Goal: Information Seeking & Learning: Learn about a topic

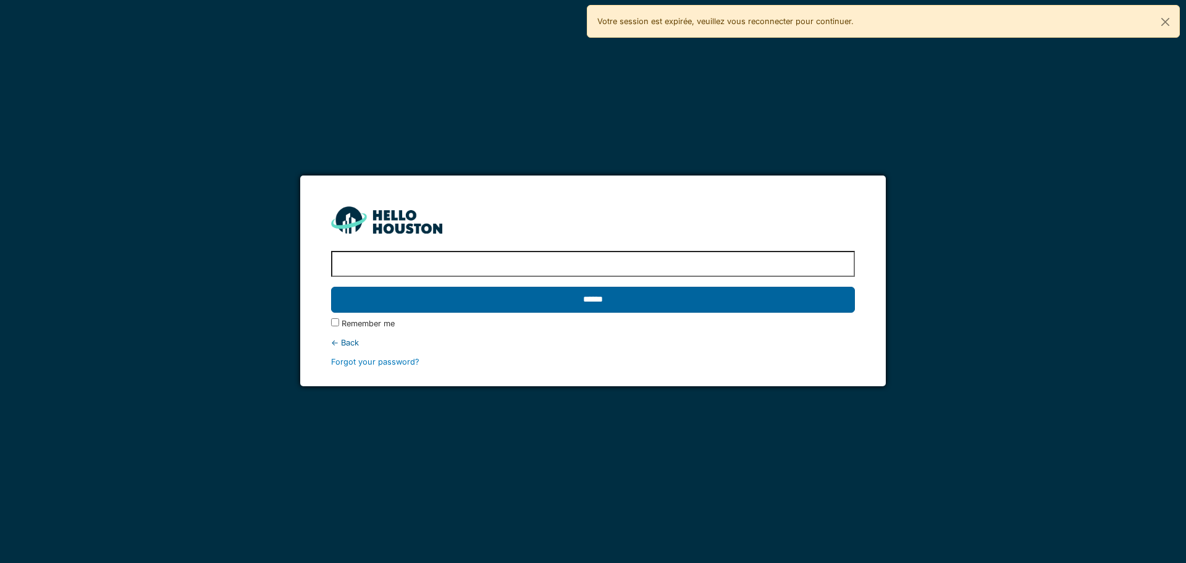
click at [500, 292] on input "******" at bounding box center [592, 300] width 523 height 26
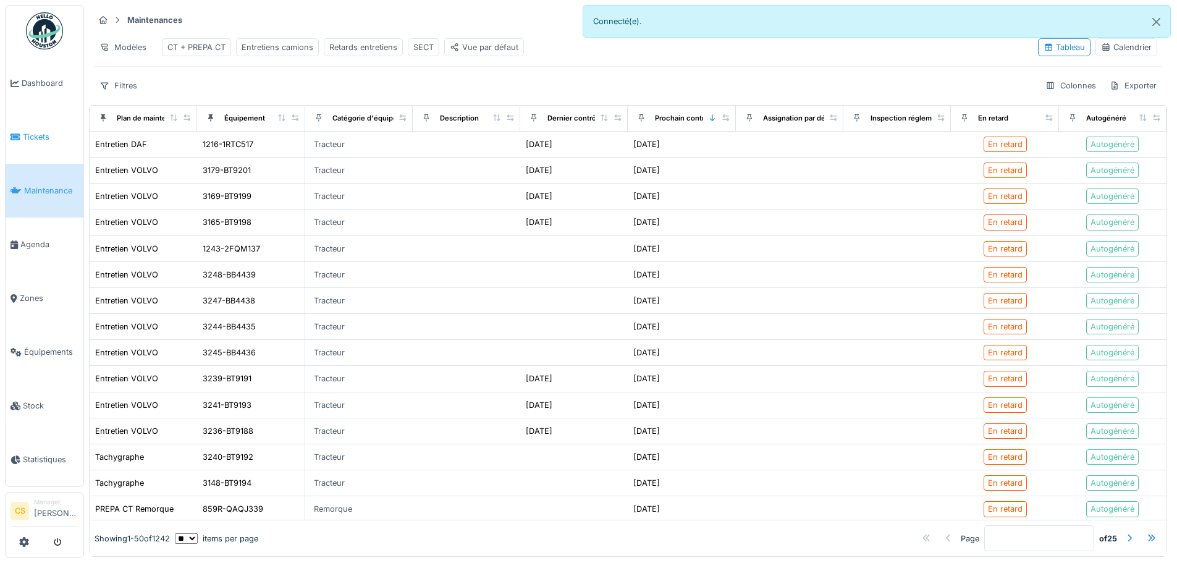
click at [30, 128] on link "Tickets" at bounding box center [45, 137] width 78 height 54
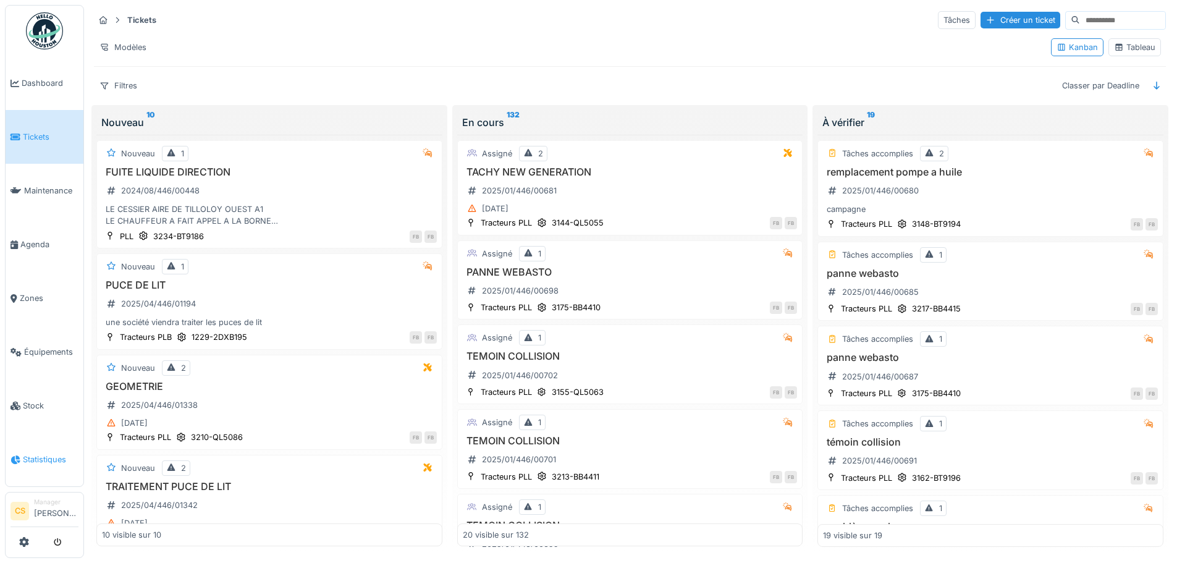
drag, startPoint x: 35, startPoint y: 443, endPoint x: 78, endPoint y: 452, distance: 44.2
click at [35, 453] on span "Statistiques" at bounding box center [51, 459] width 56 height 12
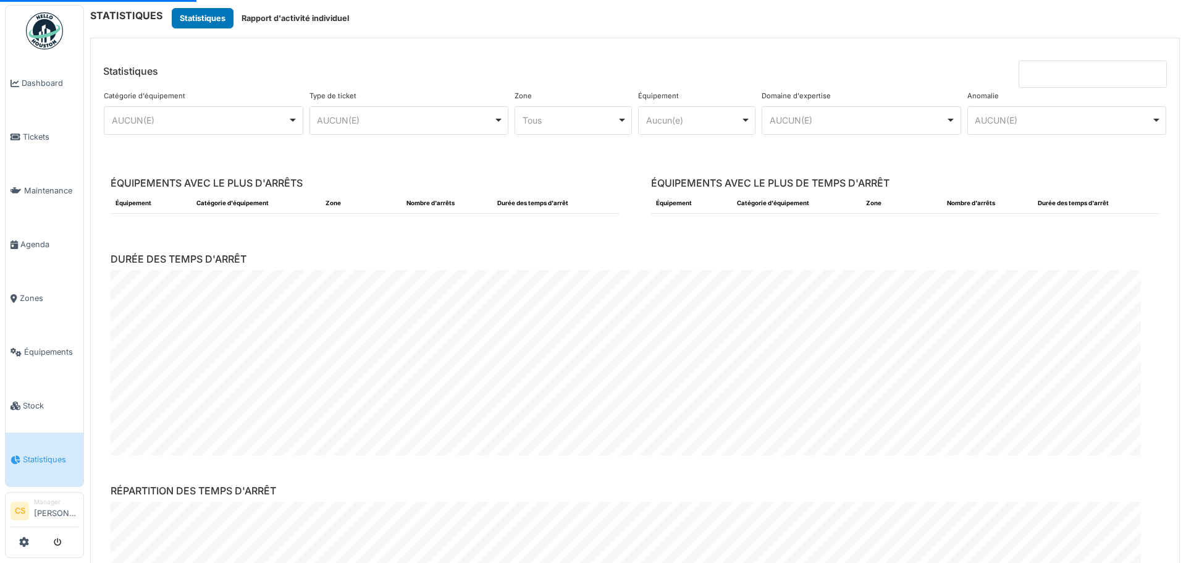
scroll to position [203, 0]
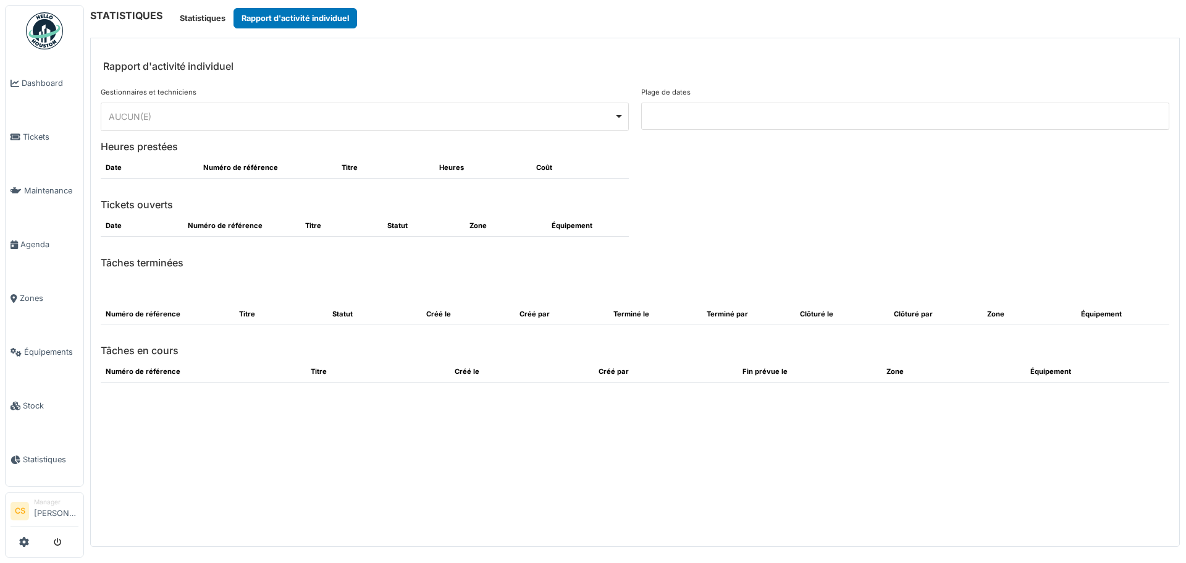
click at [371, 104] on div "******** AUCUN(E) Remove item" at bounding box center [365, 117] width 528 height 28
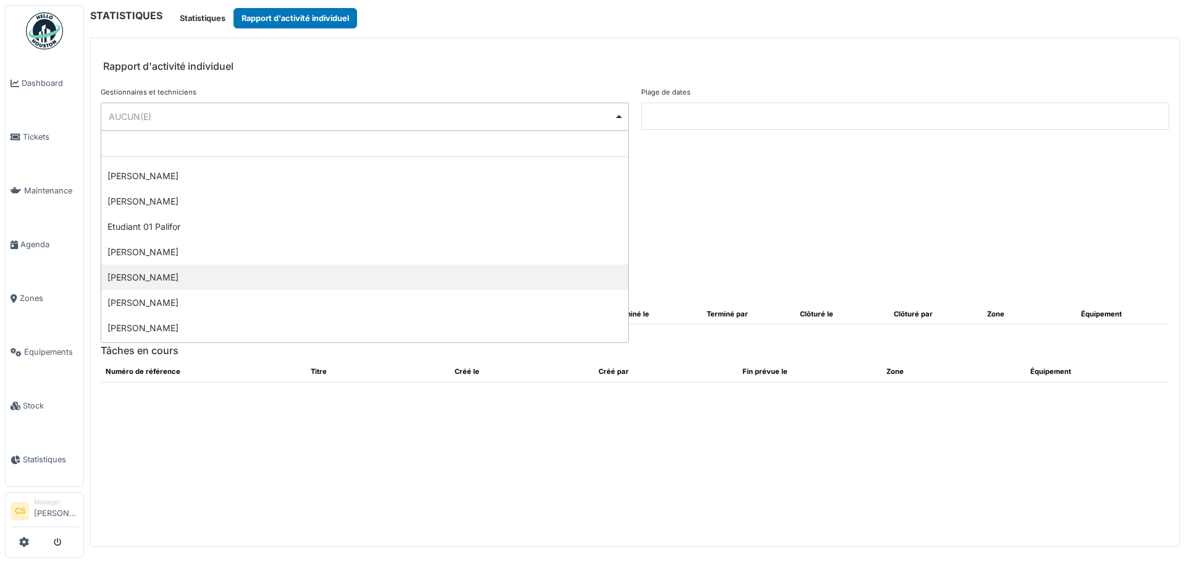
scroll to position [309, 0]
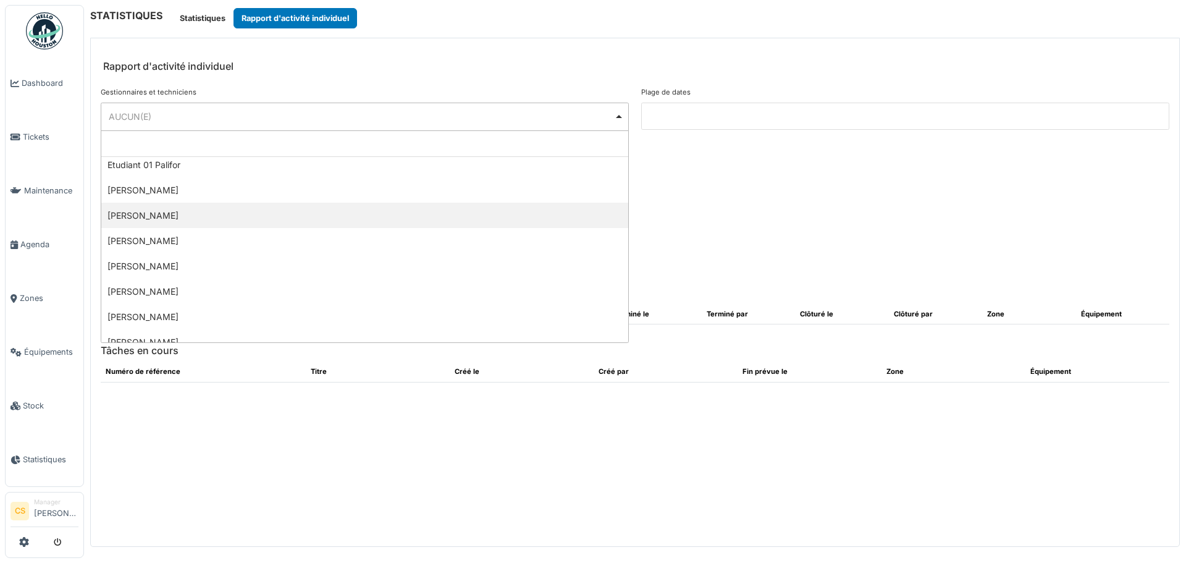
select select "**********"
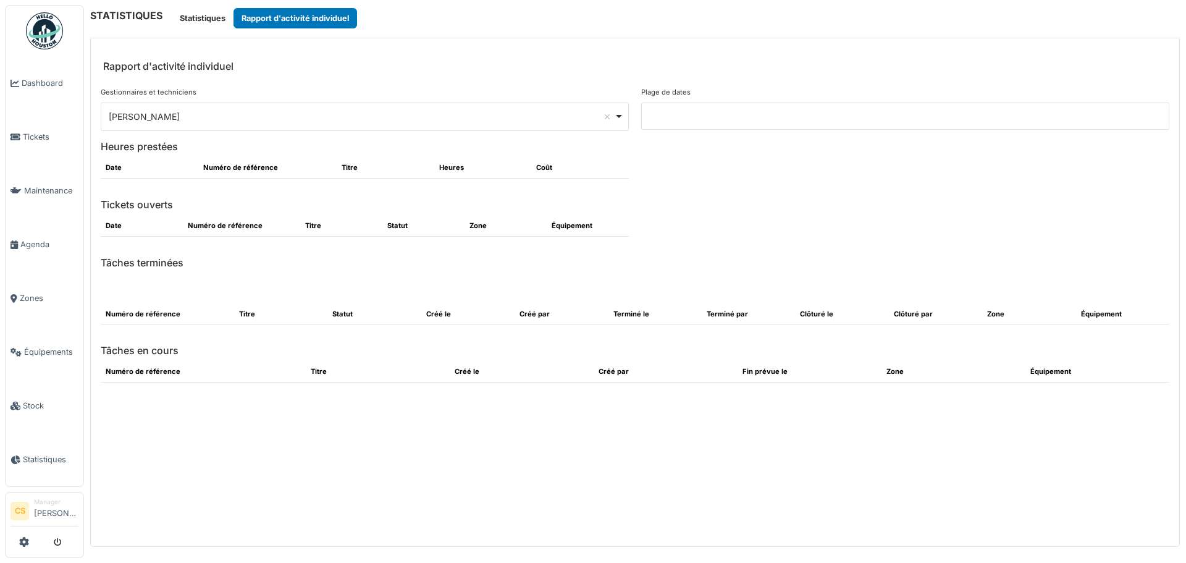
click at [888, 95] on div "Plage de dates" at bounding box center [905, 114] width 540 height 54
click at [883, 114] on input at bounding box center [905, 116] width 528 height 27
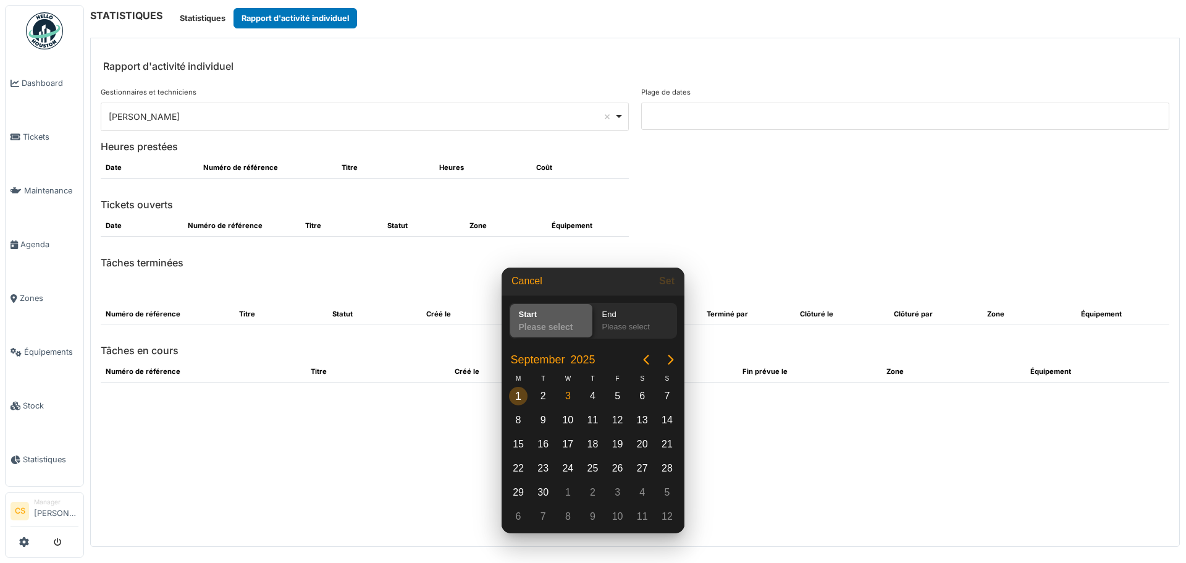
click at [522, 390] on div "1" at bounding box center [518, 396] width 19 height 19
drag, startPoint x: 571, startPoint y: 401, endPoint x: 671, endPoint y: 369, distance: 105.1
click at [576, 397] on div "3" at bounding box center [567, 396] width 19 height 19
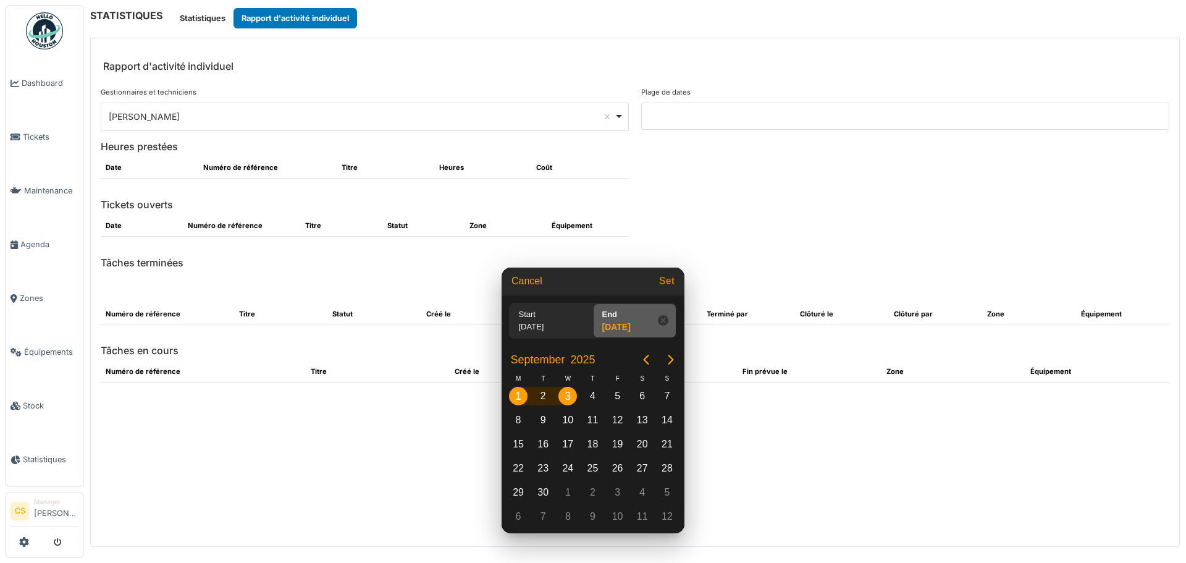
click at [671, 287] on button "Set" at bounding box center [666, 281] width 25 height 22
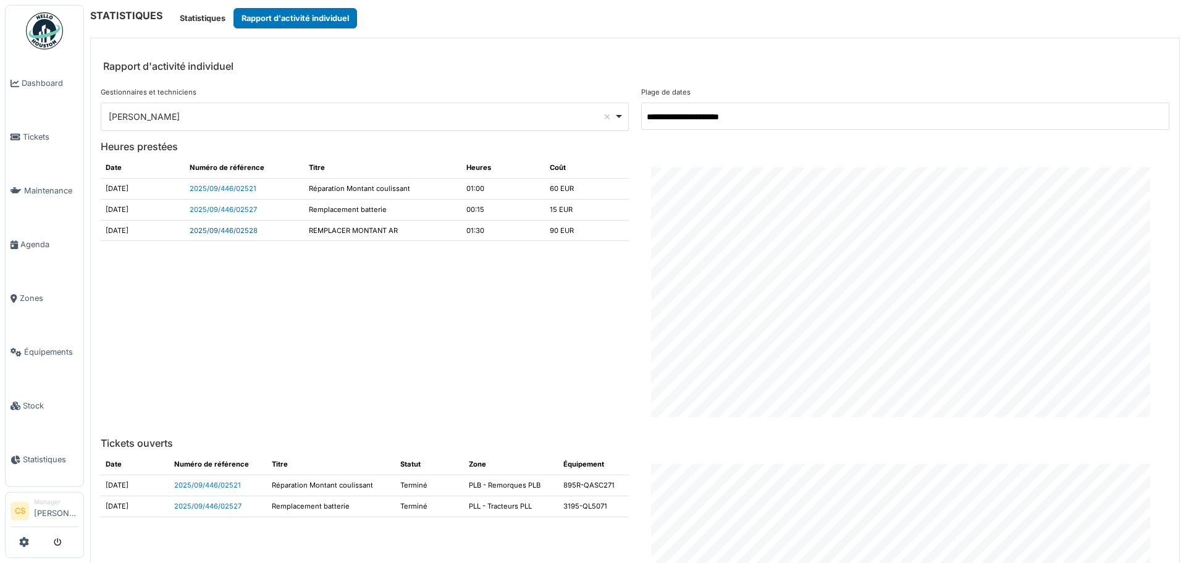
click at [229, 233] on link "2025/09/446/02528" at bounding box center [224, 230] width 68 height 9
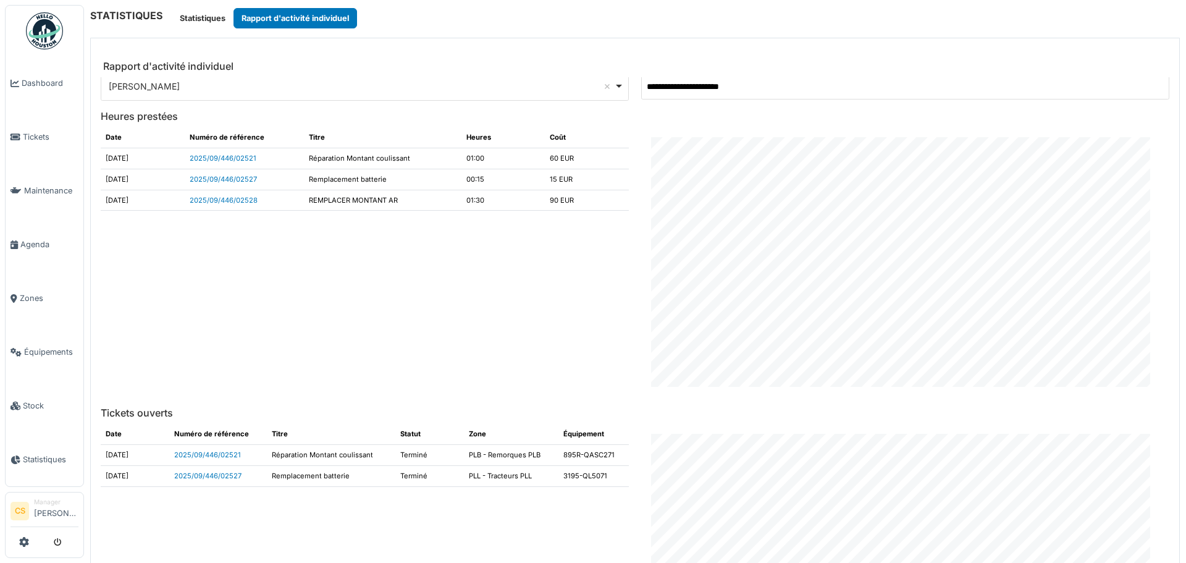
scroll to position [0, 0]
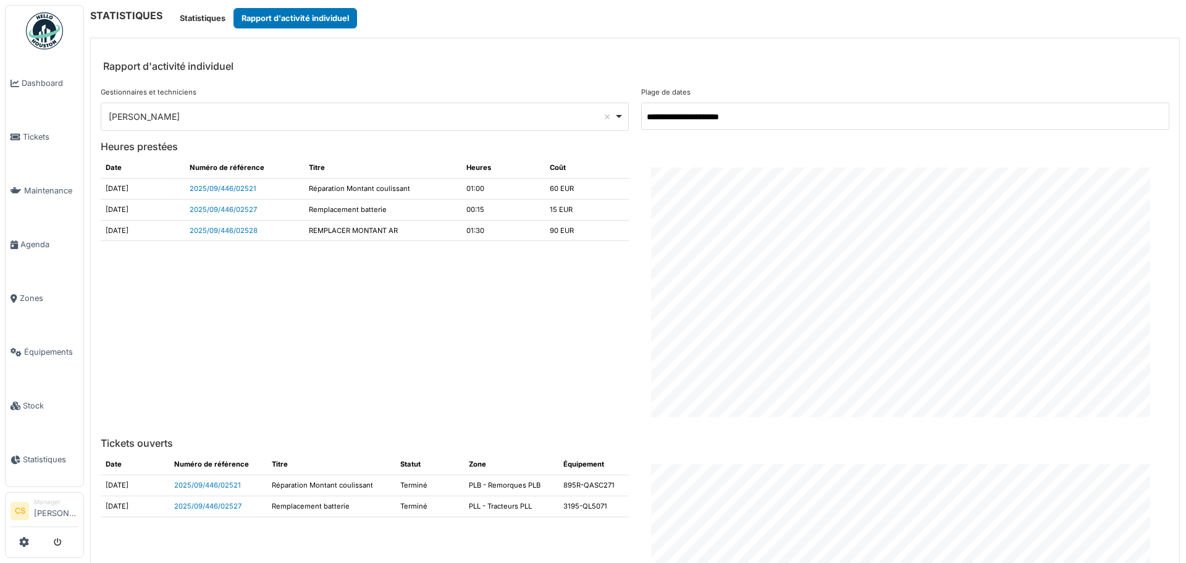
click at [1130, 120] on input "**********" at bounding box center [905, 116] width 528 height 27
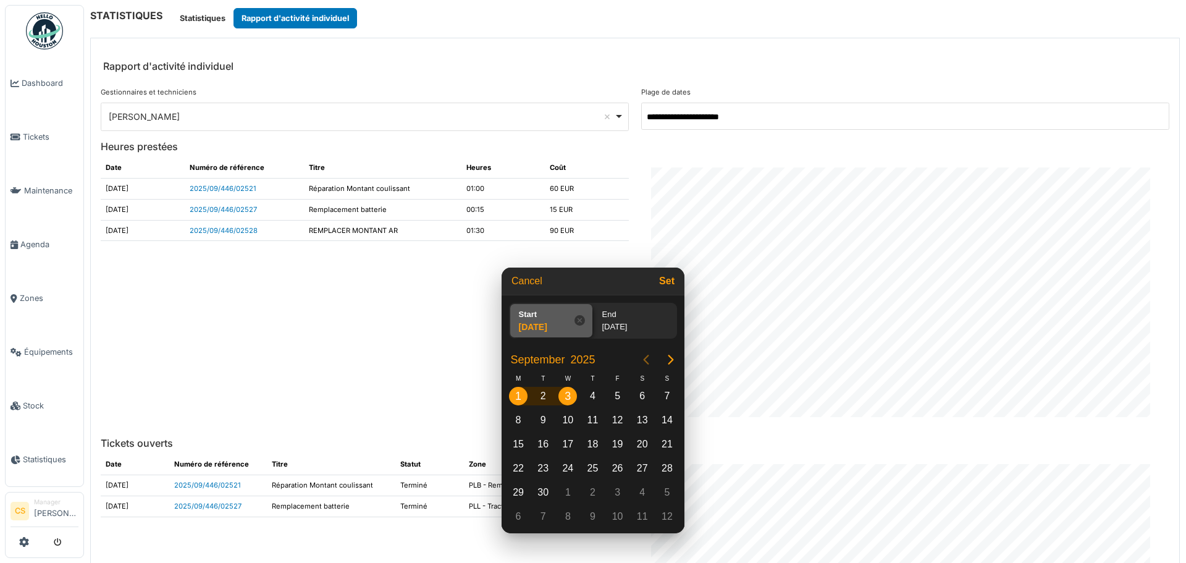
click at [652, 358] on icon "Previous page" at bounding box center [646, 359] width 15 height 15
drag, startPoint x: 625, startPoint y: 393, endPoint x: 618, endPoint y: 427, distance: 34.6
click at [624, 395] on div "1" at bounding box center [617, 396] width 19 height 19
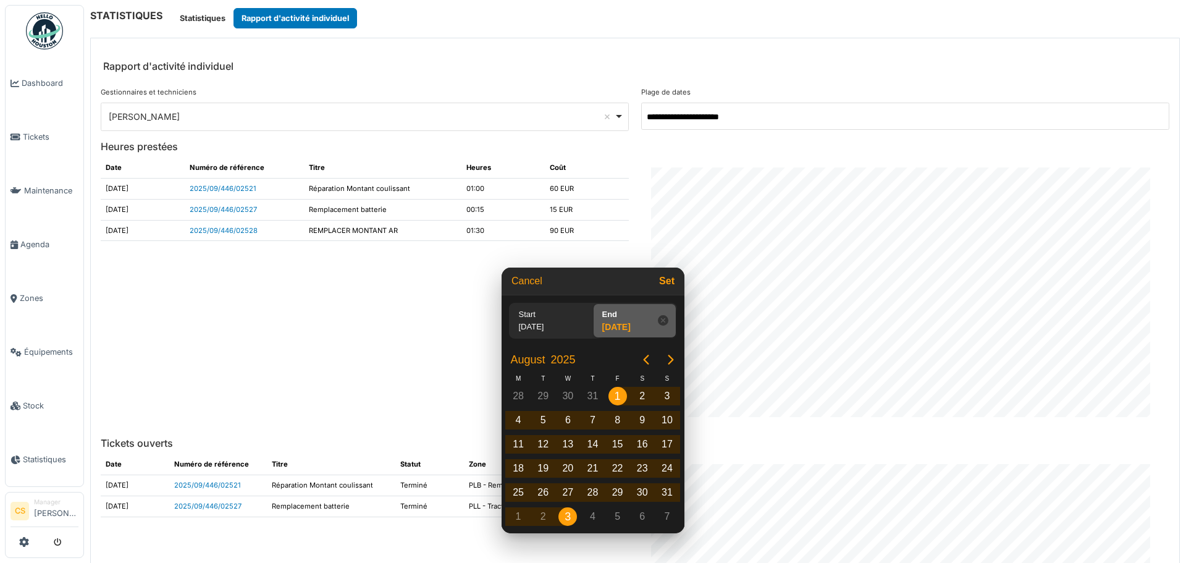
click at [573, 513] on div "3" at bounding box center [567, 516] width 19 height 19
click at [670, 285] on button "Set" at bounding box center [666, 281] width 25 height 22
type input "**********"
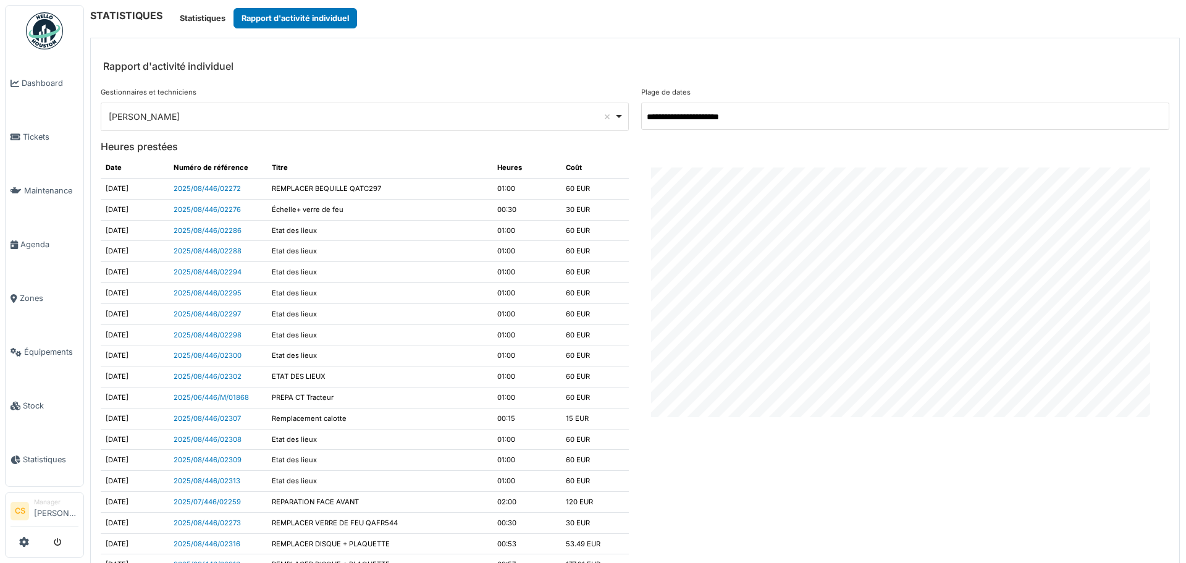
drag, startPoint x: 521, startPoint y: 114, endPoint x: 501, endPoint y: 117, distance: 20.6
click at [520, 114] on div "Florian Anciaux Remove item" at bounding box center [361, 116] width 505 height 13
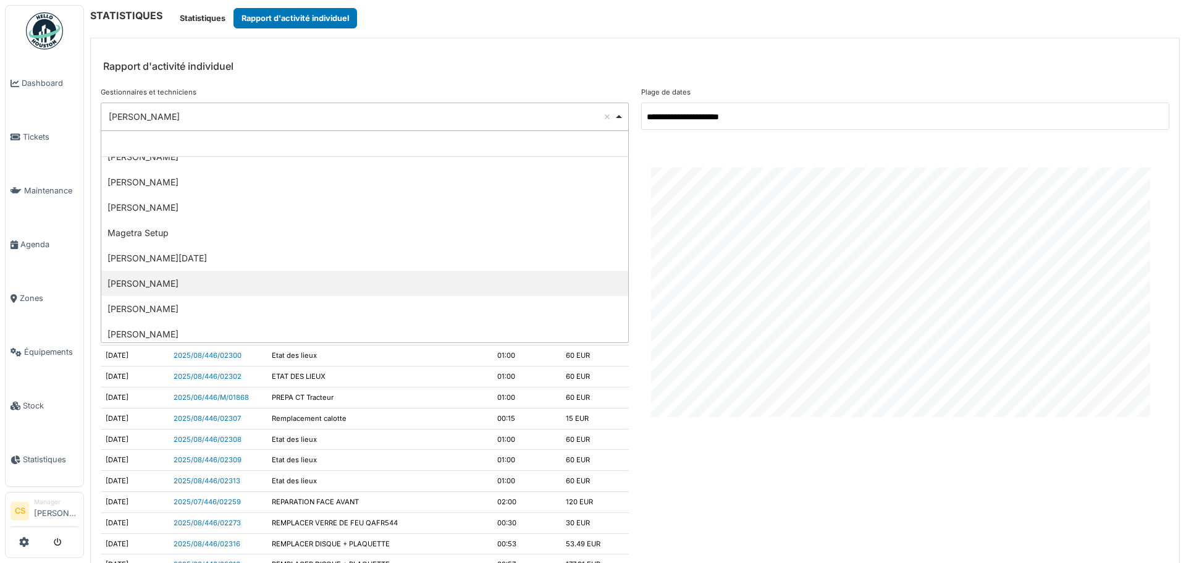
scroll to position [498, 0]
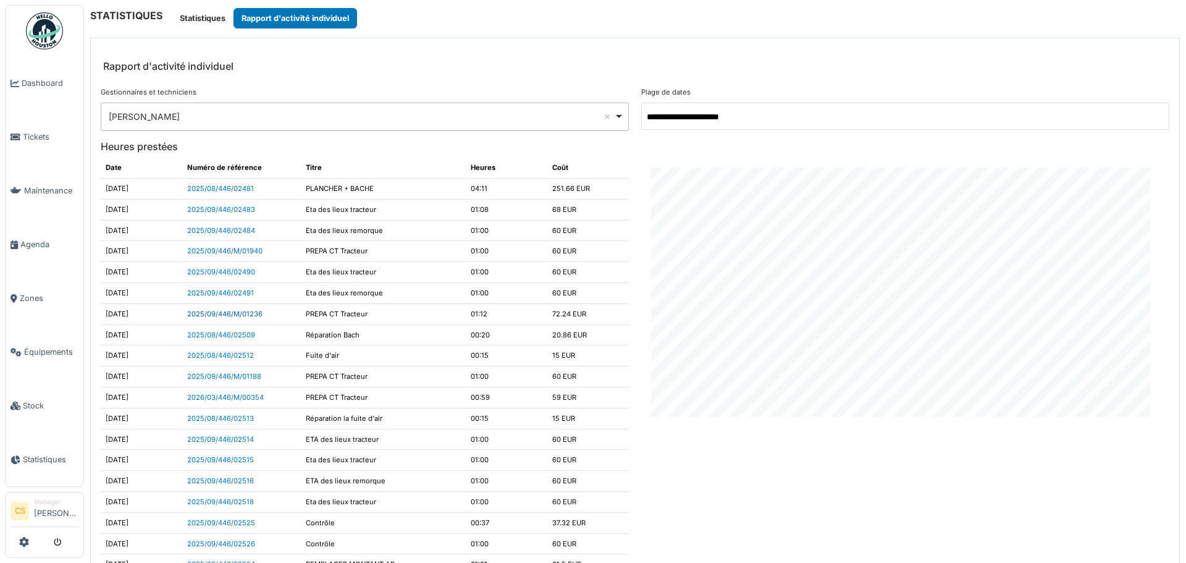
click at [206, 314] on link "2025/09/446/M/01236" at bounding box center [224, 313] width 75 height 9
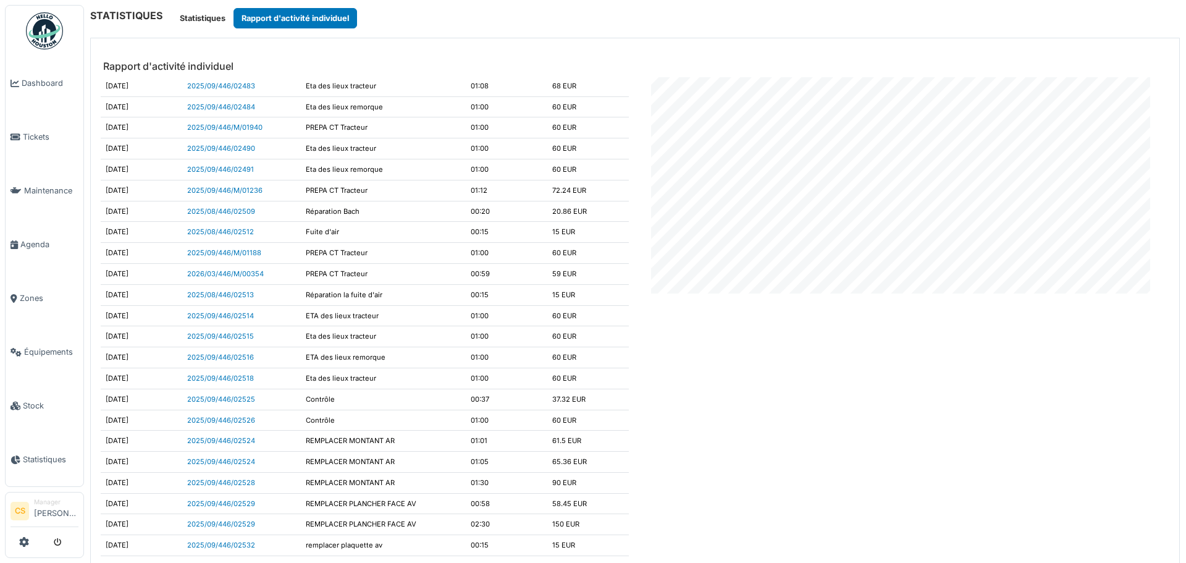
scroll to position [371, 0]
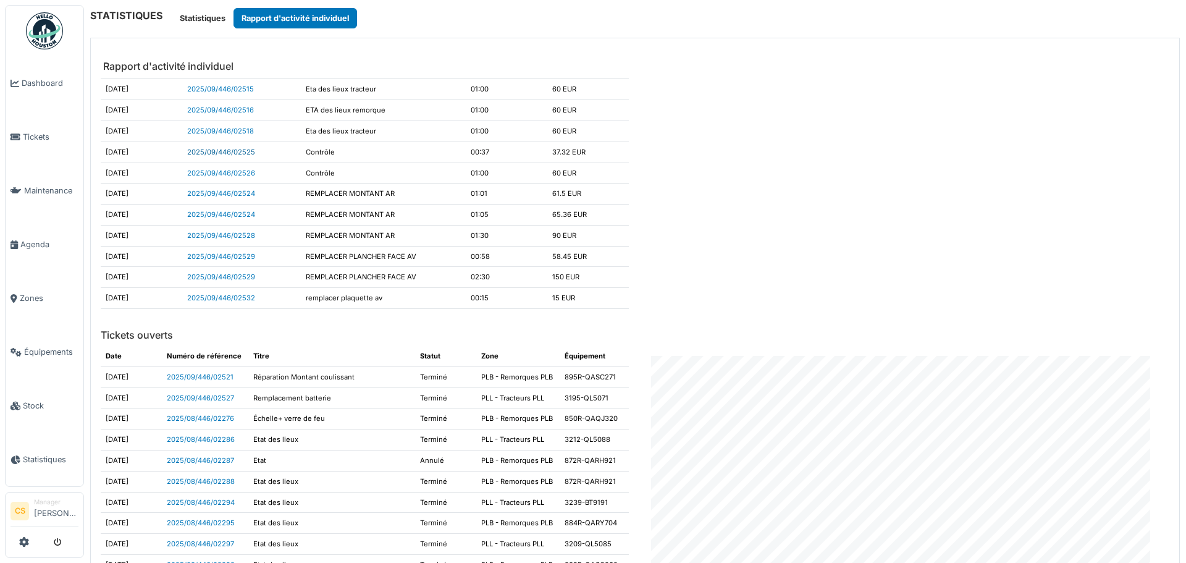
click at [207, 149] on link "2025/09/446/02525" at bounding box center [221, 152] width 68 height 9
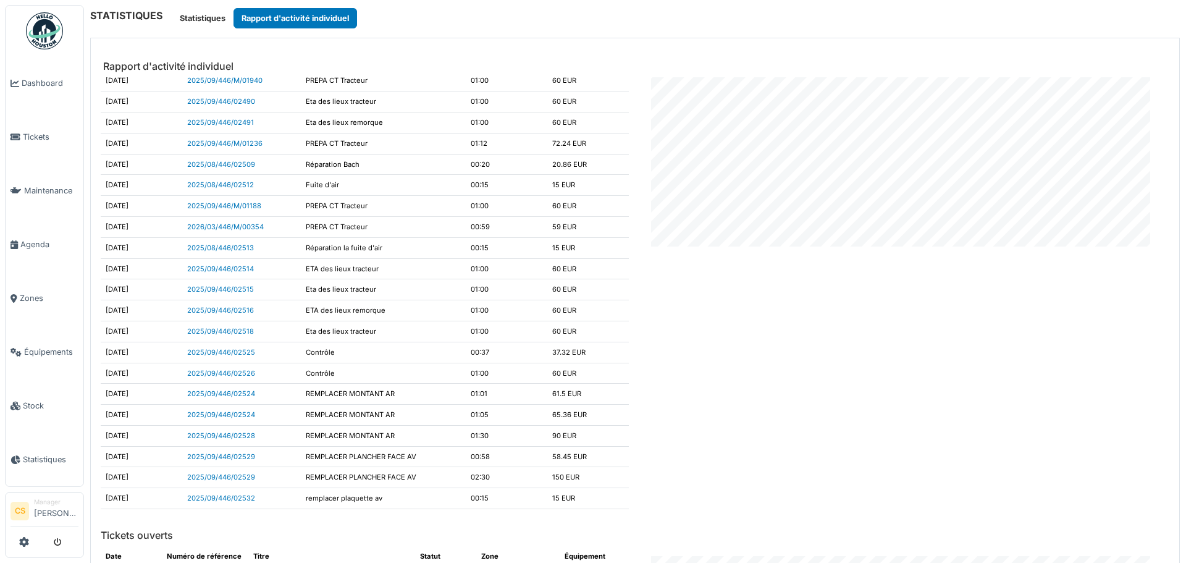
scroll to position [0, 0]
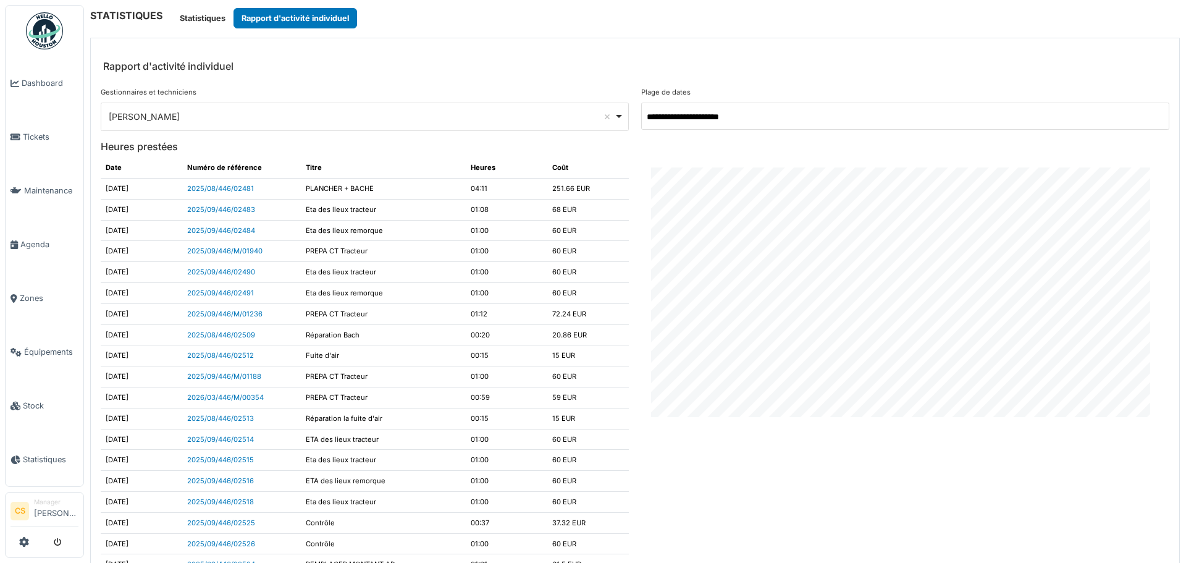
click at [303, 114] on div "Sadek Bouazza Remove item" at bounding box center [361, 116] width 505 height 13
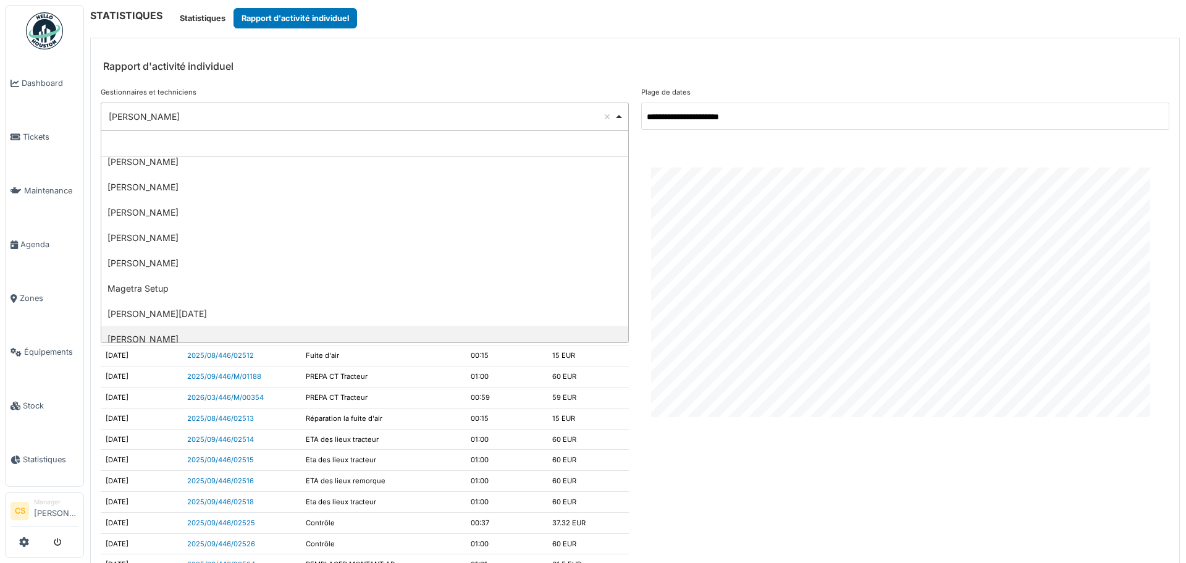
scroll to position [251, 0]
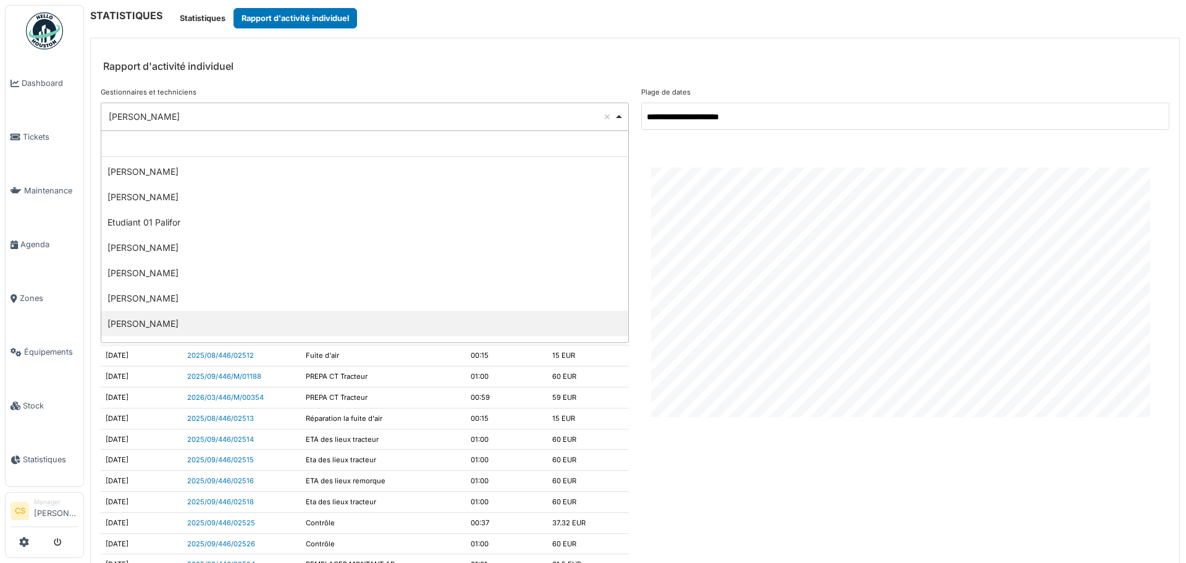
select select "**********"
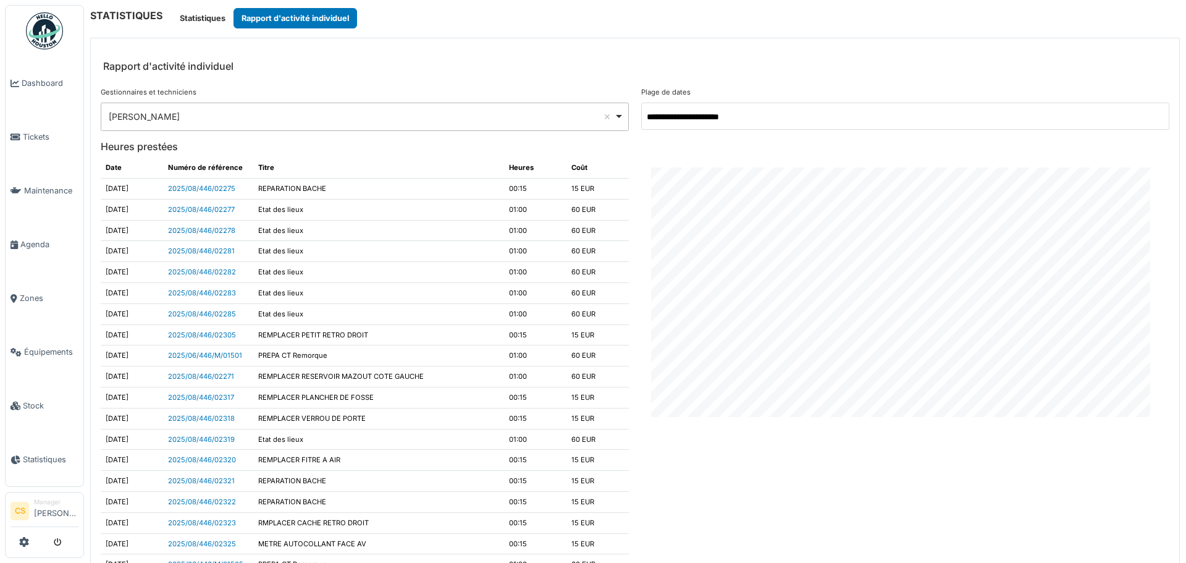
click at [816, 115] on input "**********" at bounding box center [905, 116] width 528 height 27
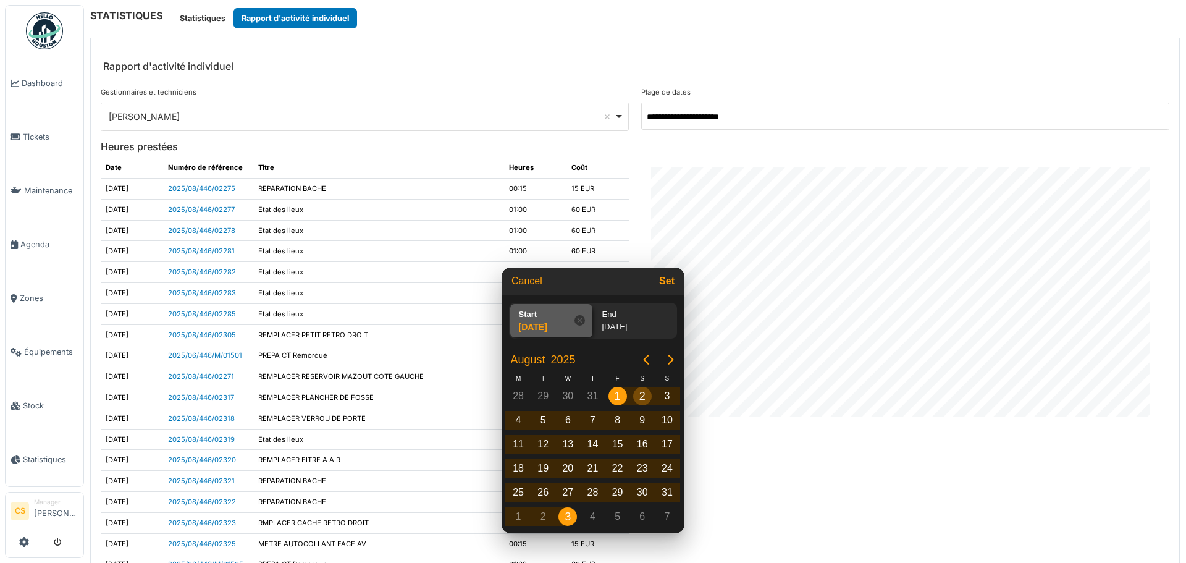
click at [636, 394] on div "2" at bounding box center [642, 396] width 19 height 19
click at [640, 397] on div "2" at bounding box center [642, 396] width 19 height 19
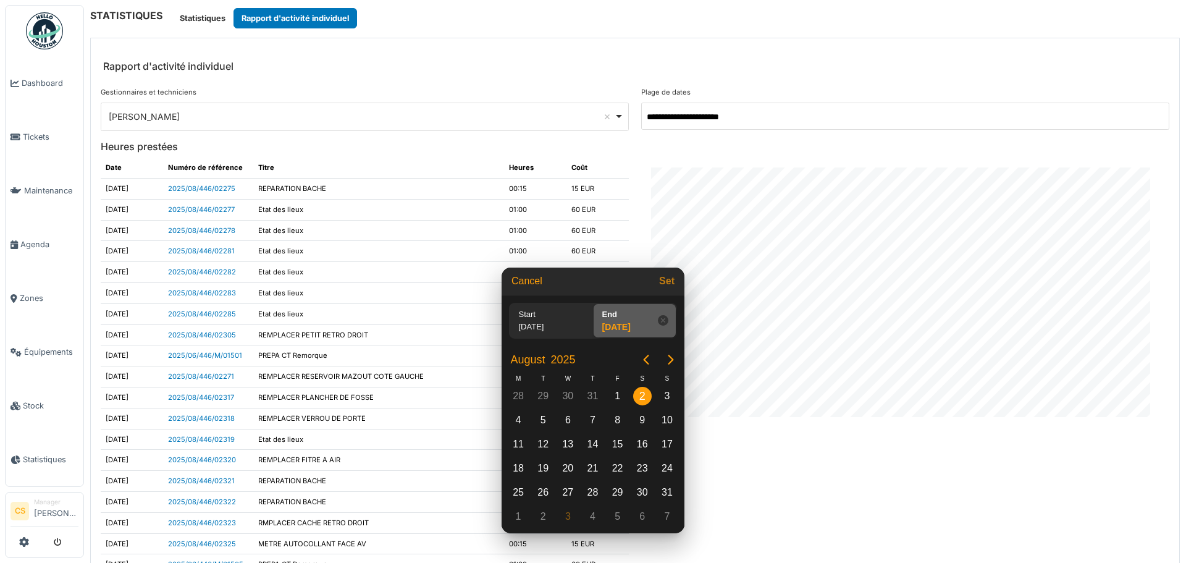
click at [668, 284] on button "Set" at bounding box center [666, 281] width 25 height 22
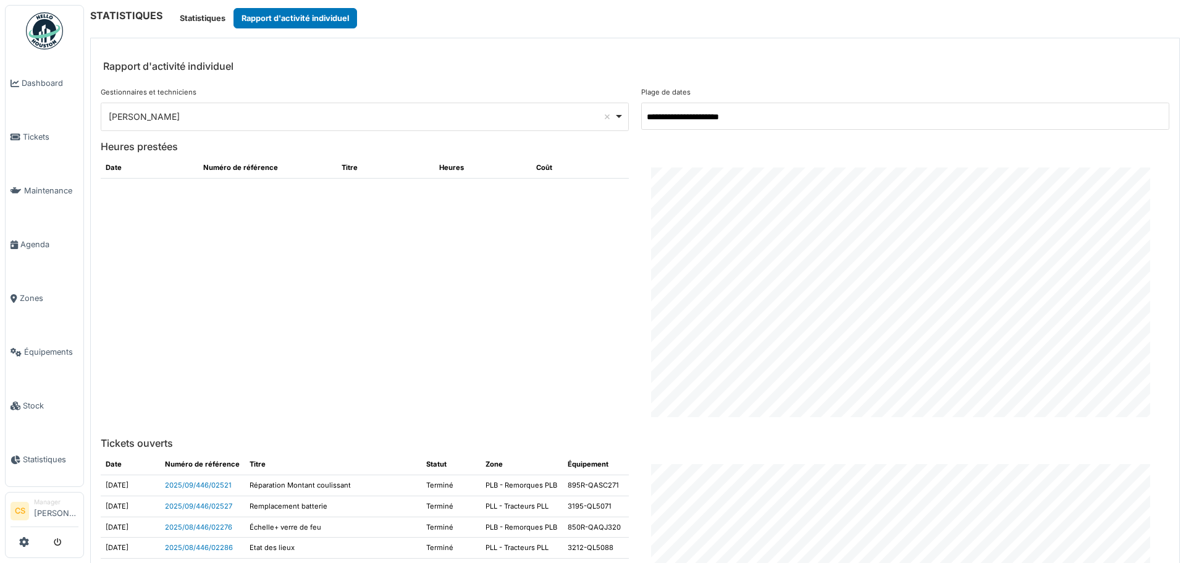
click at [837, 99] on div "**********" at bounding box center [905, 114] width 540 height 54
click at [809, 111] on input "**********" at bounding box center [905, 116] width 528 height 27
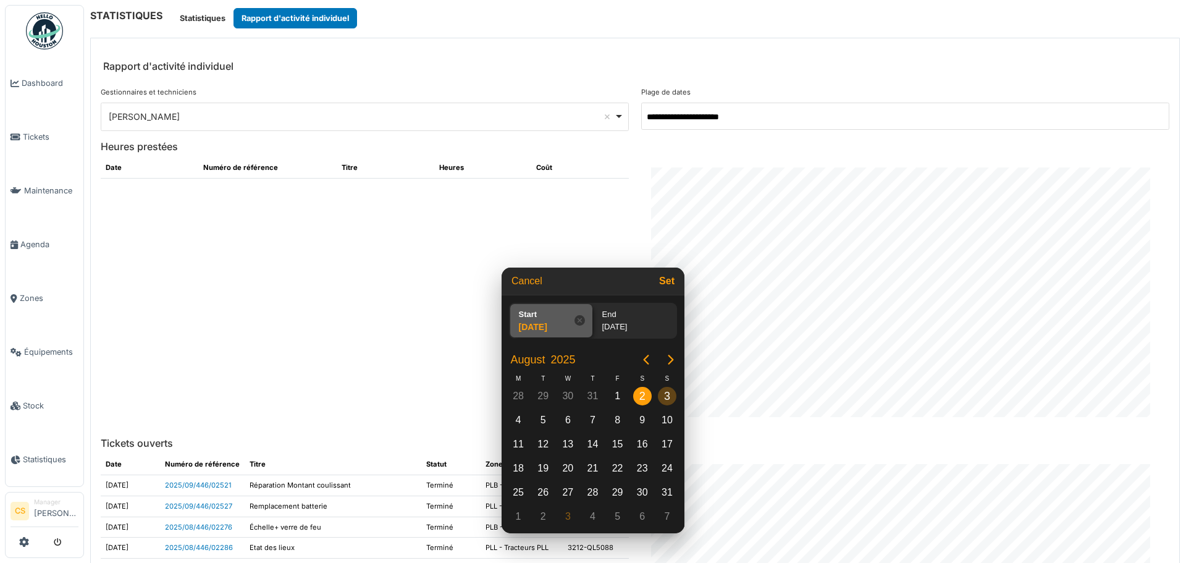
click at [670, 399] on div "3" at bounding box center [667, 396] width 19 height 19
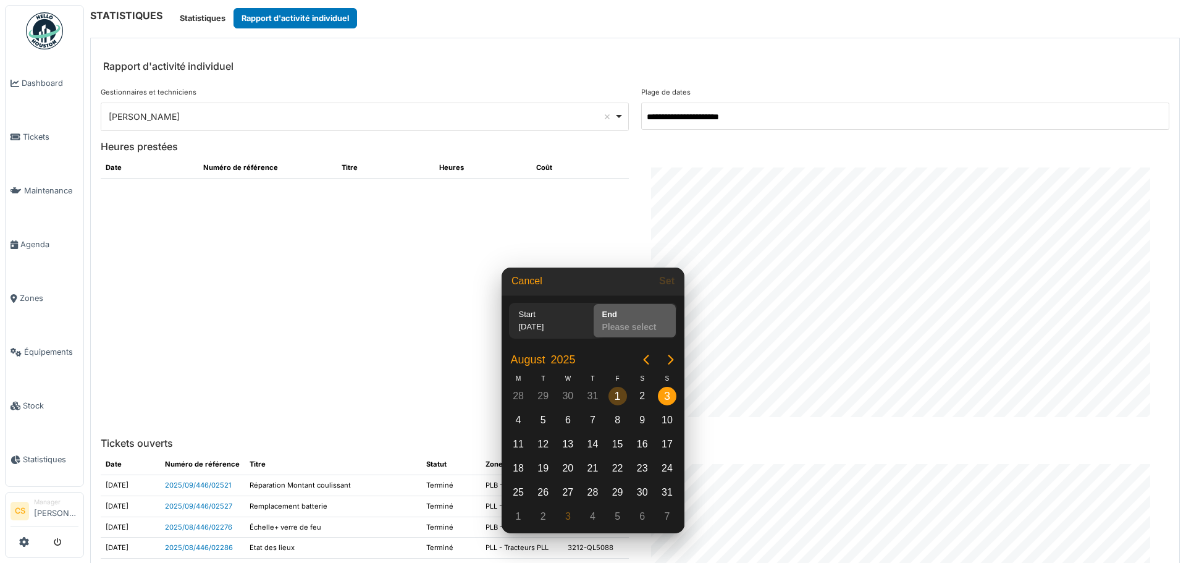
drag, startPoint x: 619, startPoint y: 398, endPoint x: 653, endPoint y: 398, distance: 34.6
click at [627, 398] on div "Aug 1" at bounding box center [617, 395] width 25 height 23
click at [664, 398] on div "3" at bounding box center [667, 396] width 19 height 19
click at [663, 317] on icon at bounding box center [663, 320] width 10 height 10
click at [550, 321] on div "03/08/2025" at bounding box center [545, 329] width 63 height 17
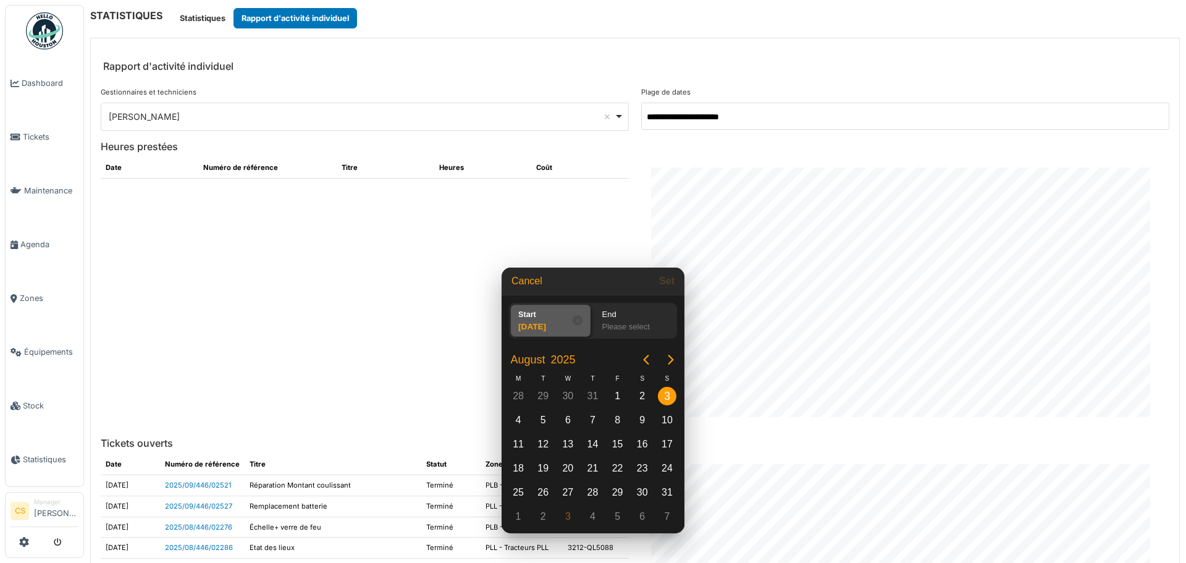
drag, startPoint x: 576, startPoint y: 319, endPoint x: 578, endPoint y: 325, distance: 6.7
click at [575, 319] on icon at bounding box center [578, 320] width 10 height 10
drag, startPoint x: 556, startPoint y: 327, endPoint x: 578, endPoint y: 332, distance: 22.8
click at [556, 327] on div "Please select" at bounding box center [551, 329] width 75 height 17
click at [669, 361] on icon "Next page" at bounding box center [670, 359] width 15 height 15
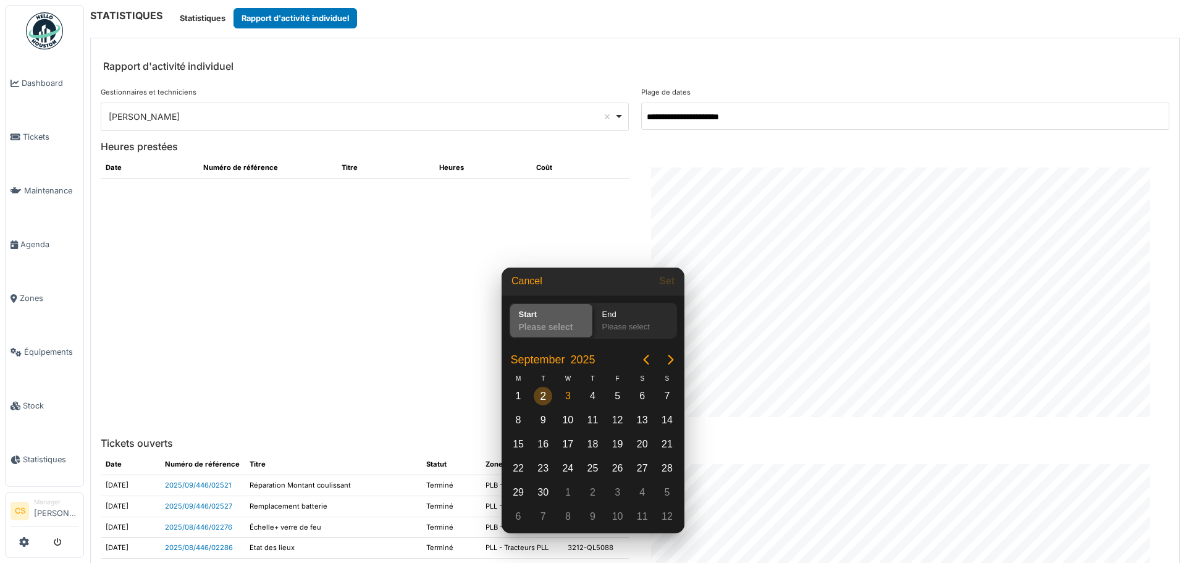
click at [536, 399] on div "2" at bounding box center [543, 396] width 19 height 19
click at [544, 395] on div "2" at bounding box center [543, 396] width 19 height 19
click at [673, 284] on button "Set" at bounding box center [666, 281] width 25 height 22
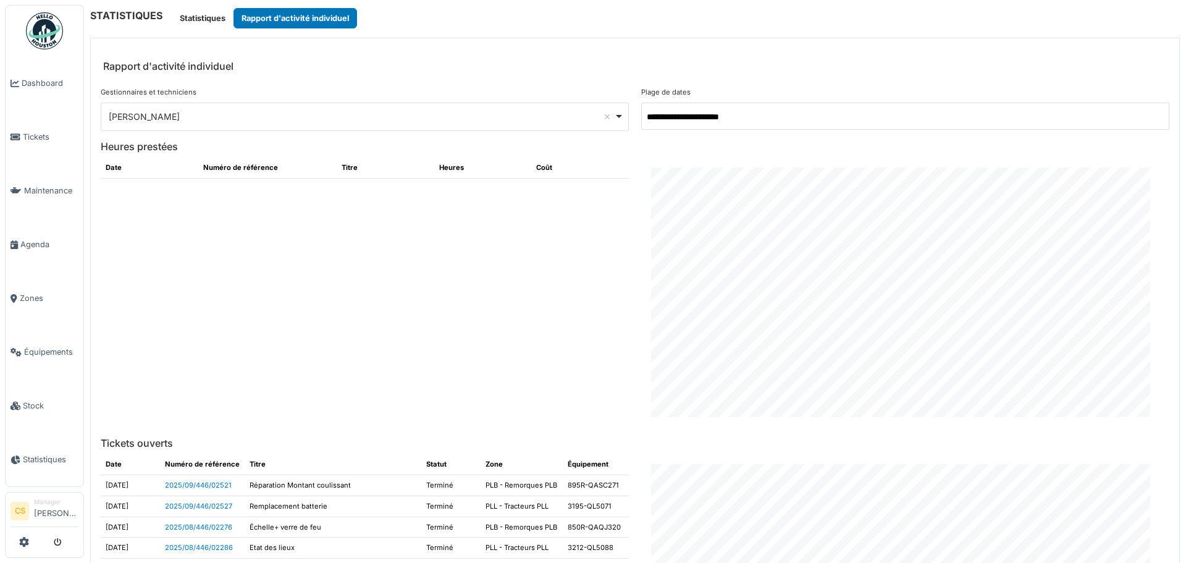
click at [899, 127] on input "**********" at bounding box center [905, 116] width 528 height 27
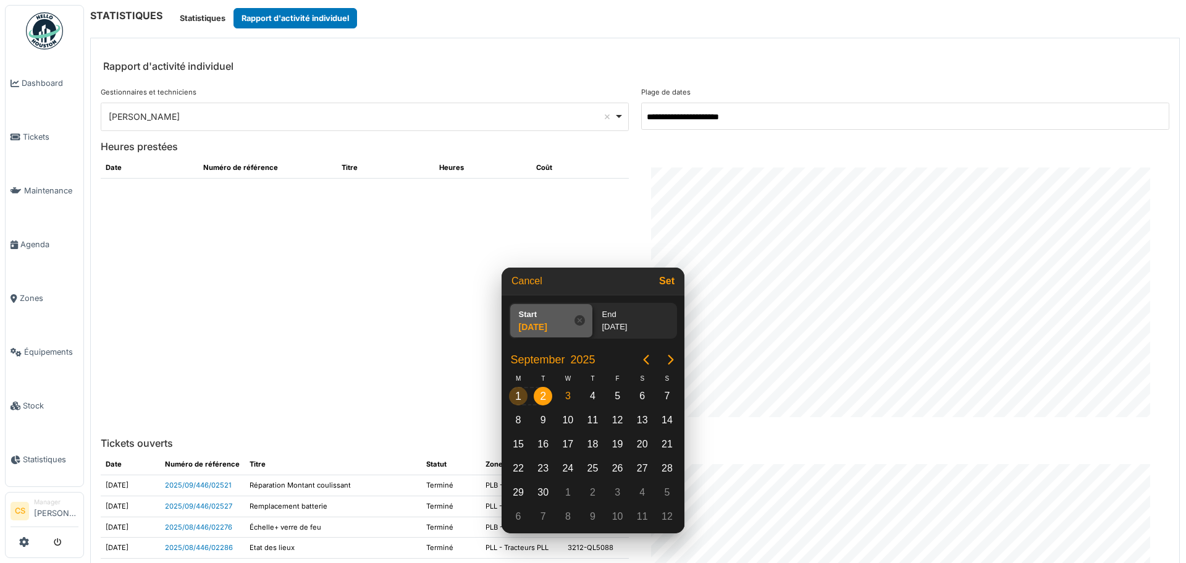
click at [519, 395] on div "1" at bounding box center [518, 396] width 19 height 19
click at [571, 394] on div "3" at bounding box center [567, 396] width 19 height 19
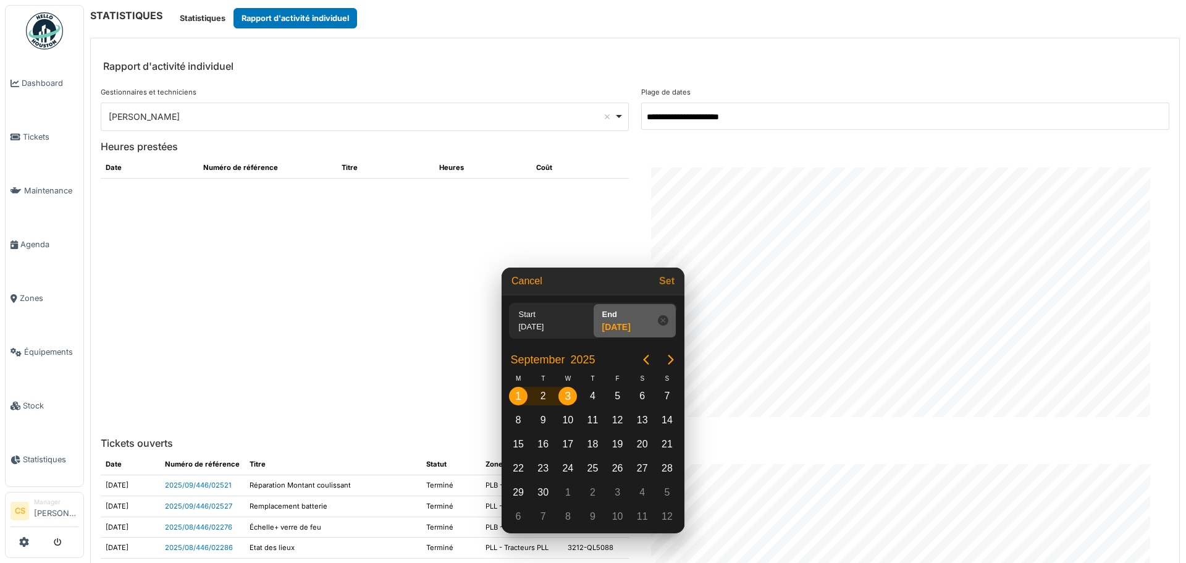
click at [670, 286] on button "Set" at bounding box center [666, 281] width 25 height 22
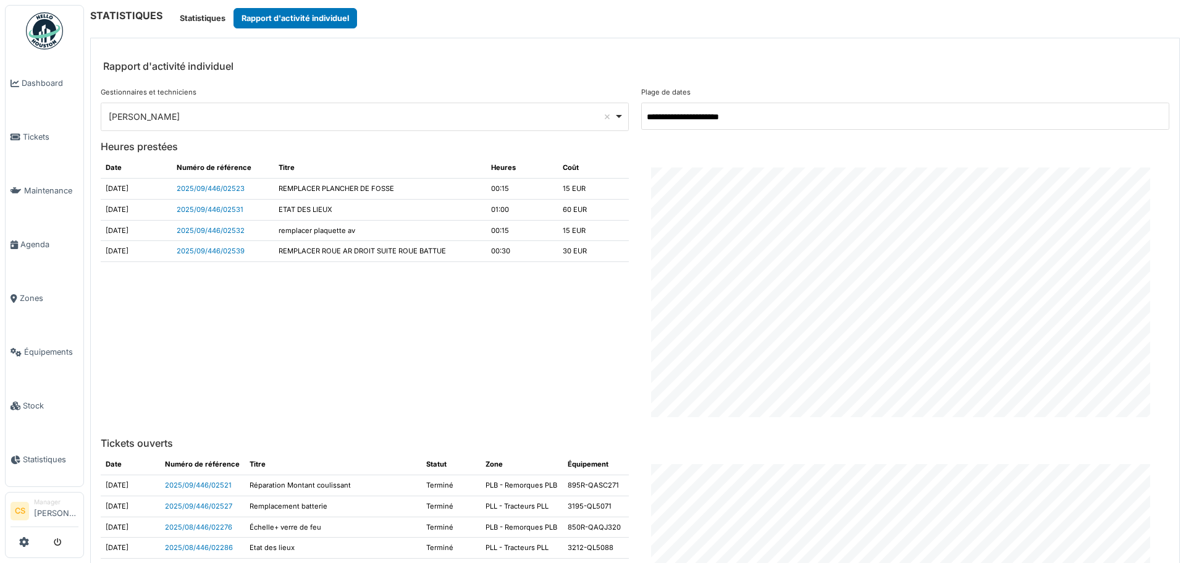
drag, startPoint x: 106, startPoint y: 229, endPoint x: 150, endPoint y: 232, distance: 44.5
click at [150, 232] on td "2025-09-02" at bounding box center [136, 230] width 71 height 21
click at [778, 118] on input "**********" at bounding box center [905, 116] width 528 height 27
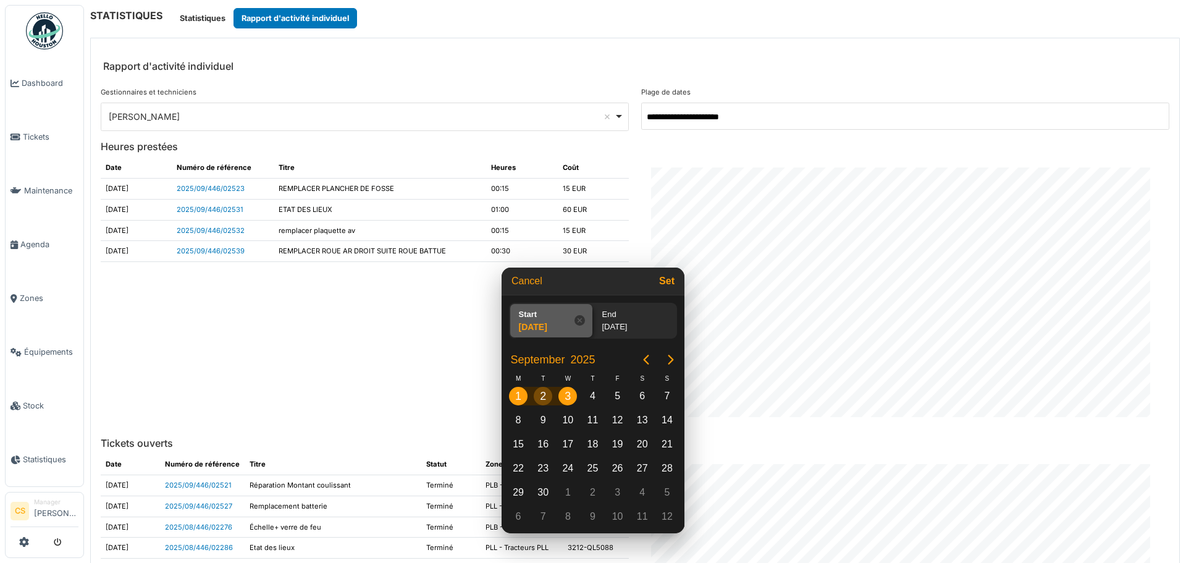
drag, startPoint x: 544, startPoint y: 395, endPoint x: 554, endPoint y: 398, distance: 10.6
click at [545, 395] on div "2" at bounding box center [543, 396] width 19 height 19
click at [565, 395] on div "3" at bounding box center [567, 396] width 19 height 19
click at [552, 400] on div "2" at bounding box center [543, 395] width 25 height 23
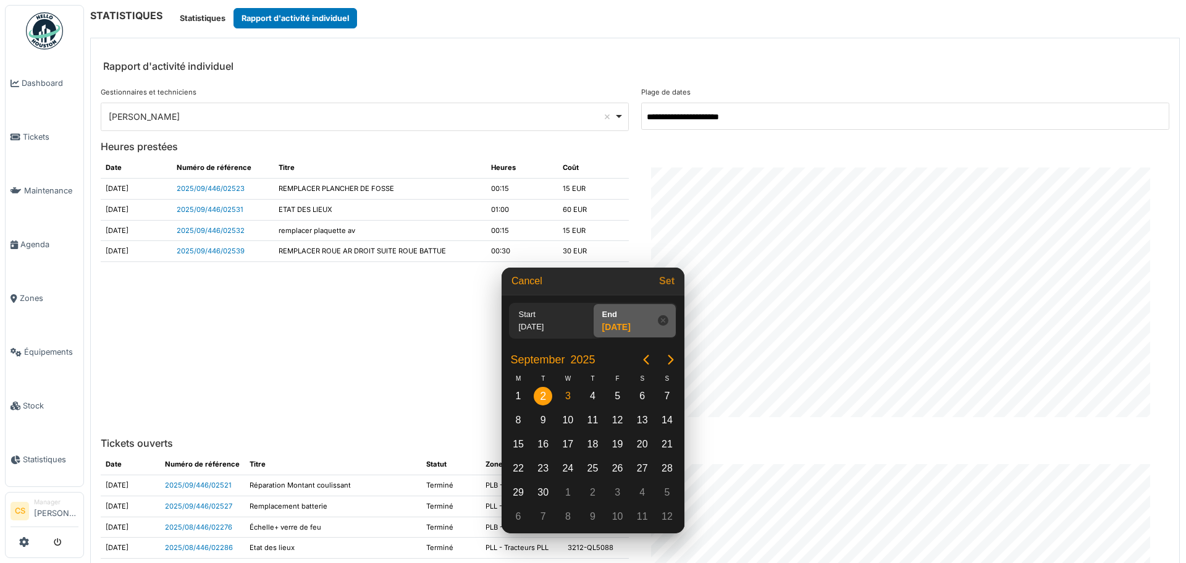
click at [667, 285] on button "Set" at bounding box center [666, 281] width 25 height 22
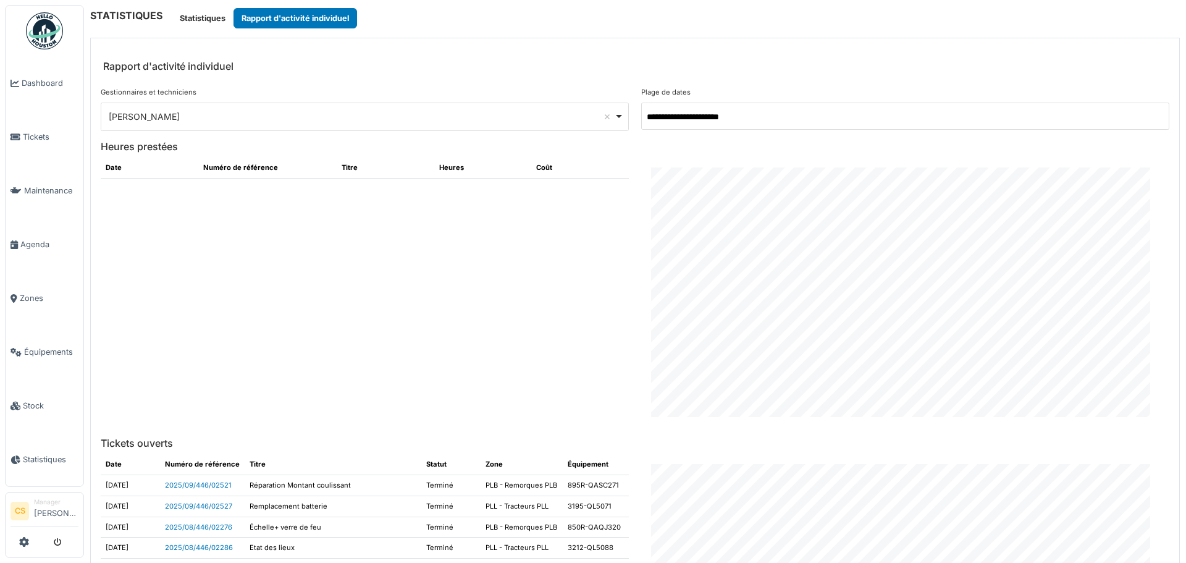
click at [819, 104] on input "**********" at bounding box center [905, 116] width 528 height 27
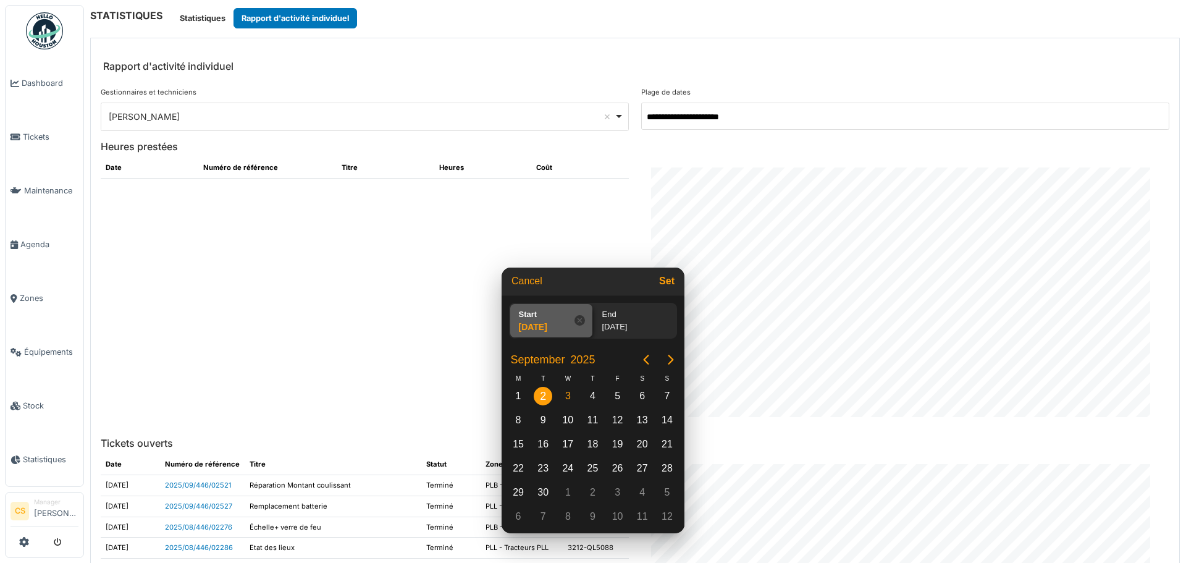
click at [549, 395] on div "2" at bounding box center [543, 396] width 19 height 19
click at [570, 395] on div "3" at bounding box center [567, 396] width 19 height 19
click at [670, 284] on button "Set" at bounding box center [666, 281] width 25 height 22
type input "**********"
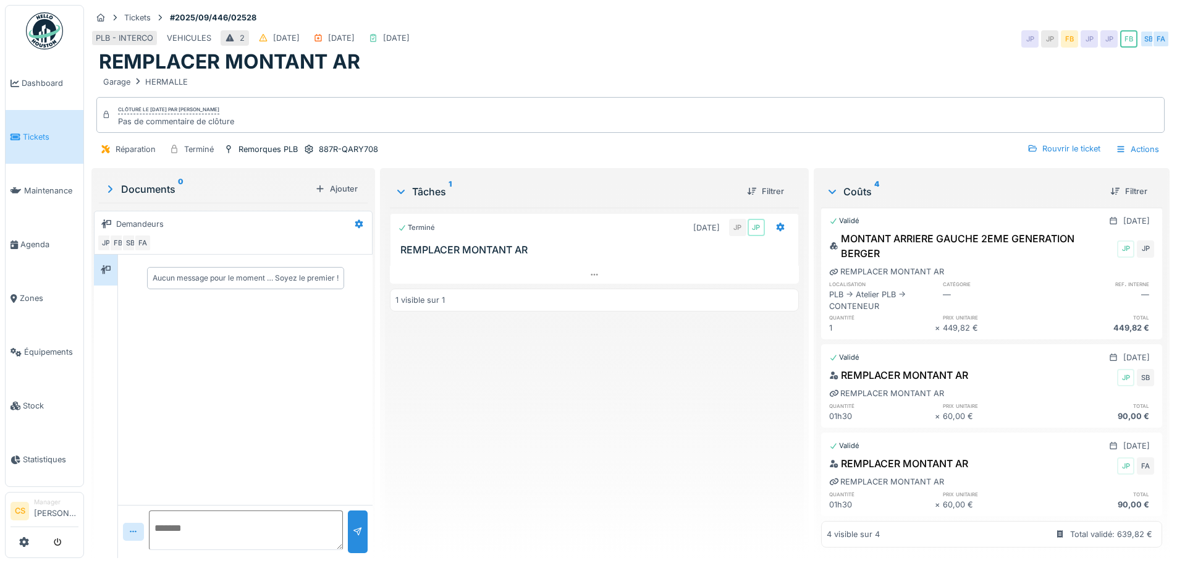
scroll to position [9, 0]
click at [578, 266] on div at bounding box center [594, 275] width 408 height 18
drag, startPoint x: 582, startPoint y: 259, endPoint x: 574, endPoint y: 258, distance: 8.7
click at [582, 261] on div "lun. 01/09 mar. 02/09 23:59" at bounding box center [591, 270] width 353 height 18
click at [581, 266] on icon at bounding box center [586, 270] width 10 height 8
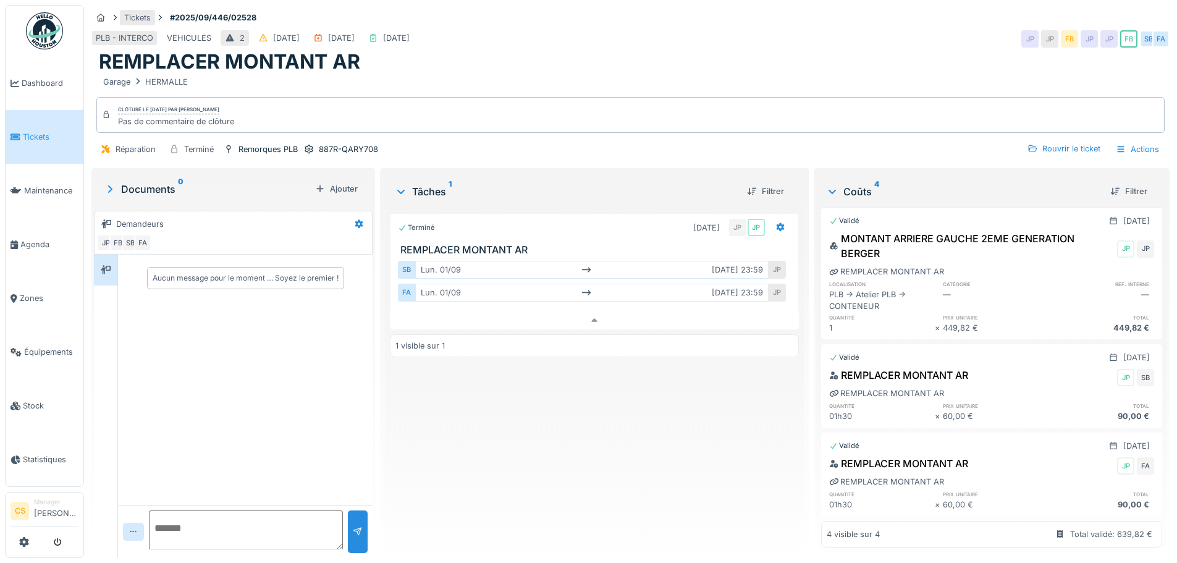
click at [132, 12] on div "Tickets" at bounding box center [137, 18] width 27 height 12
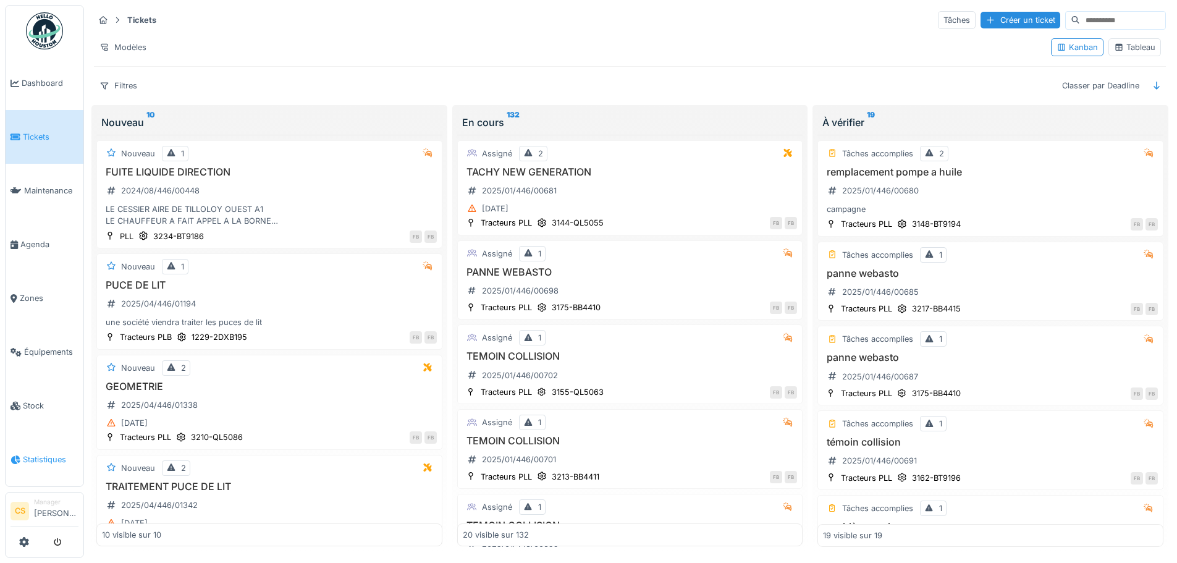
click at [27, 453] on span "Statistiques" at bounding box center [51, 459] width 56 height 12
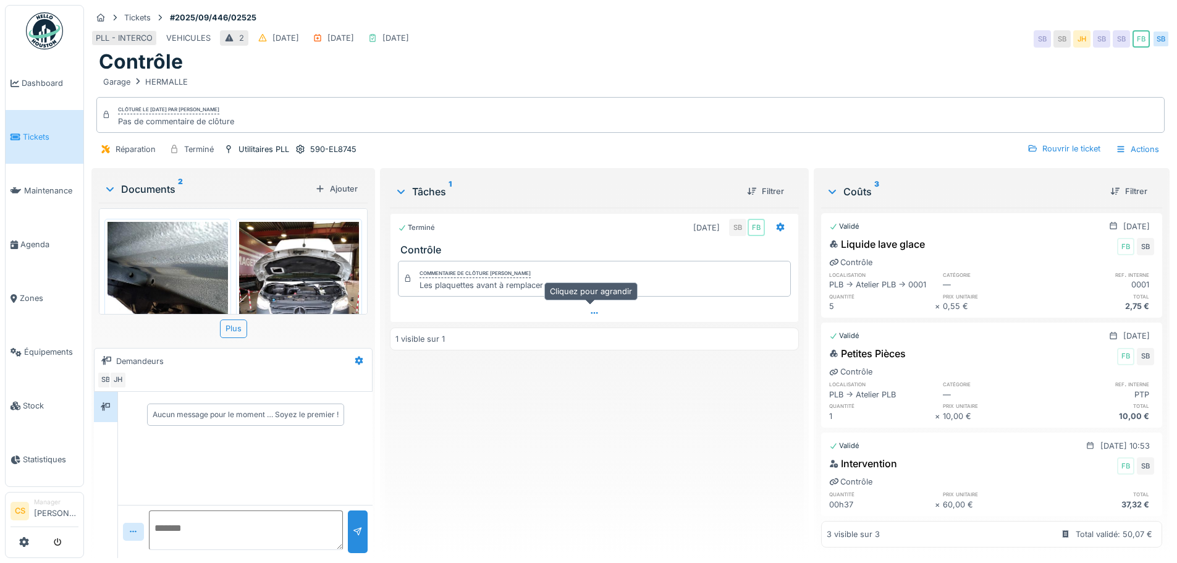
click at [589, 315] on icon at bounding box center [594, 313] width 10 height 8
click at [409, 305] on div "SB" at bounding box center [406, 310] width 17 height 18
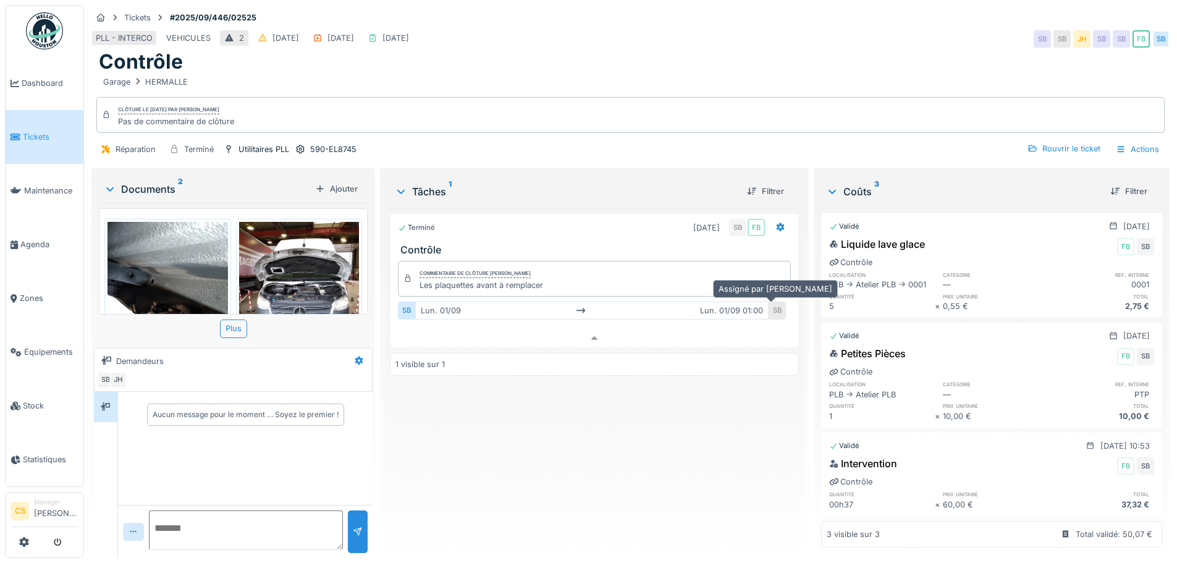
click at [768, 303] on div "SB" at bounding box center [776, 310] width 17 height 18
click at [130, 12] on div "Tickets" at bounding box center [137, 18] width 27 height 12
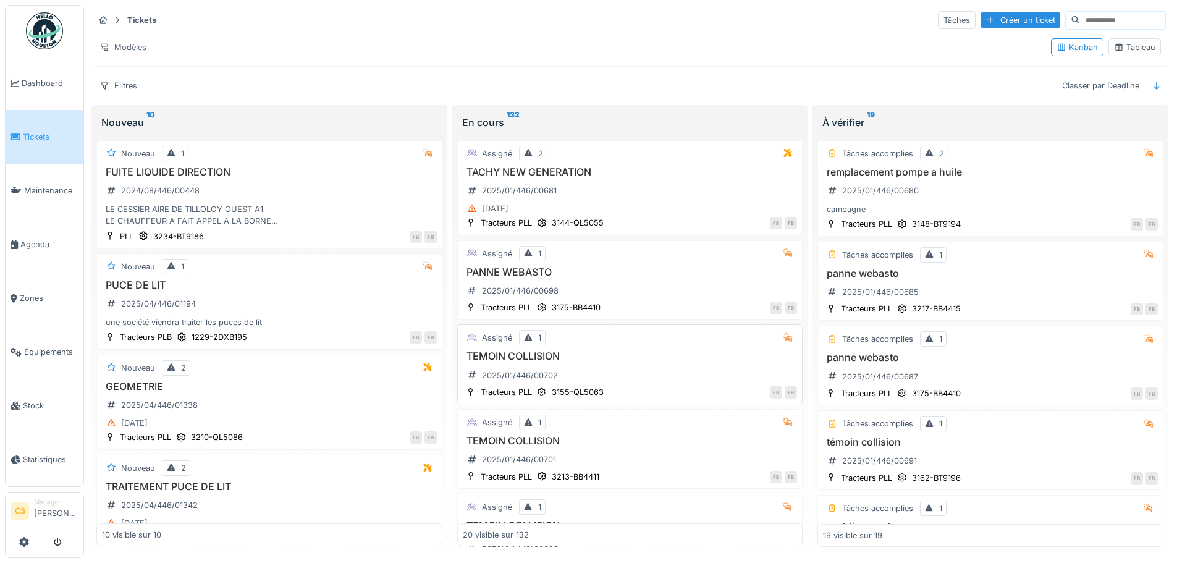
click at [579, 363] on div "TEMOIN COLLISION 2025/01/446/00702" at bounding box center [630, 367] width 335 height 35
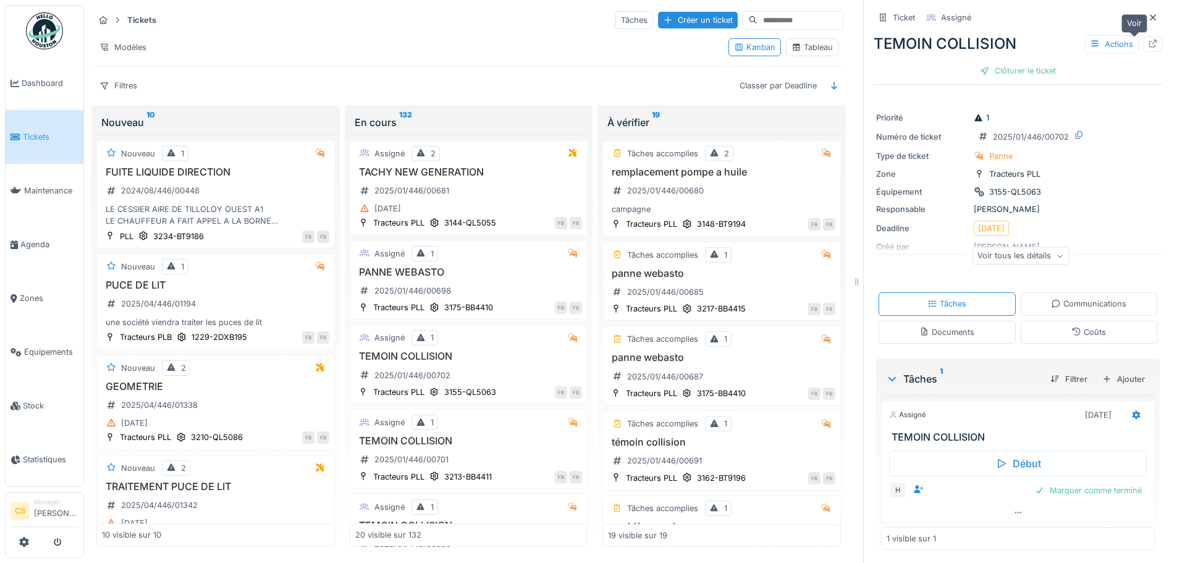
click at [1149, 46] on icon at bounding box center [1153, 44] width 8 height 8
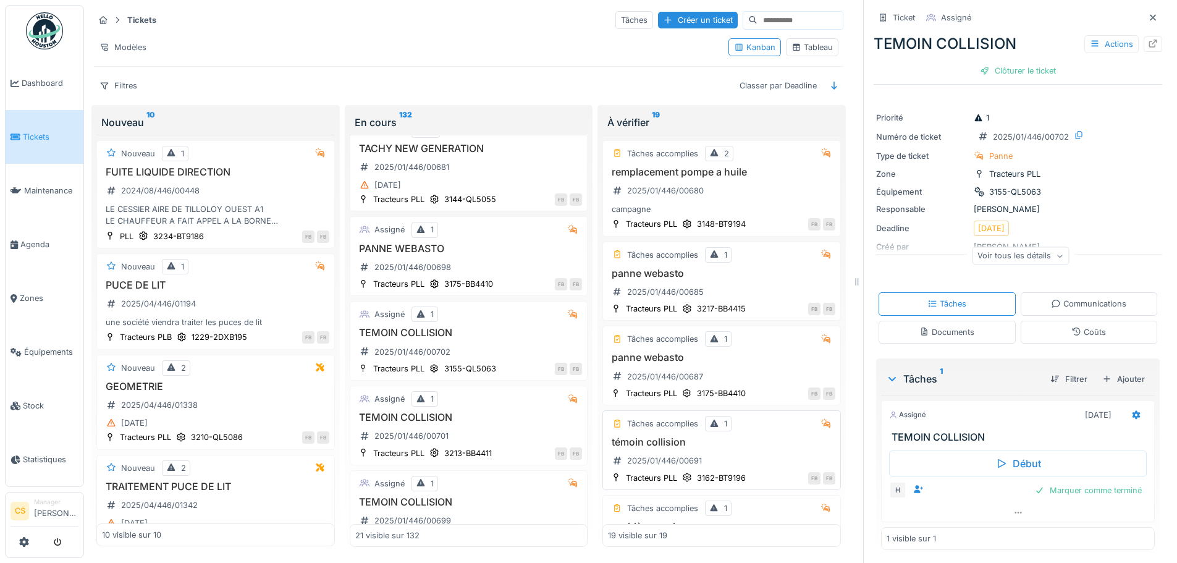
scroll to position [224, 0]
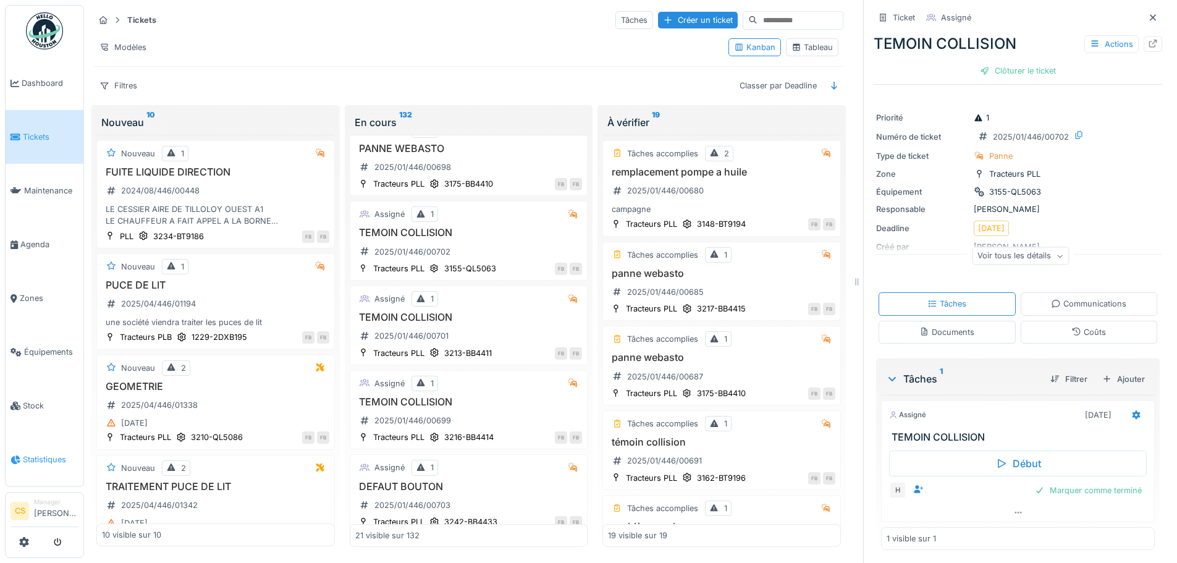
click at [33, 453] on span "Statistiques" at bounding box center [51, 459] width 56 height 12
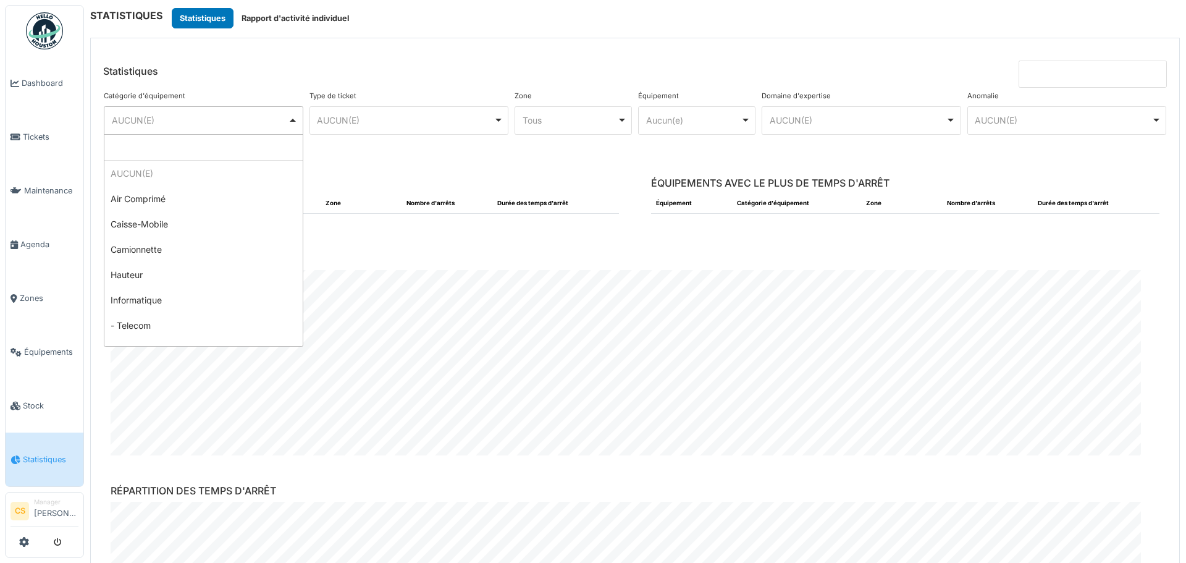
scroll to position [371, 0]
click at [293, 19] on button "Rapport d'activité individuel" at bounding box center [295, 18] width 124 height 20
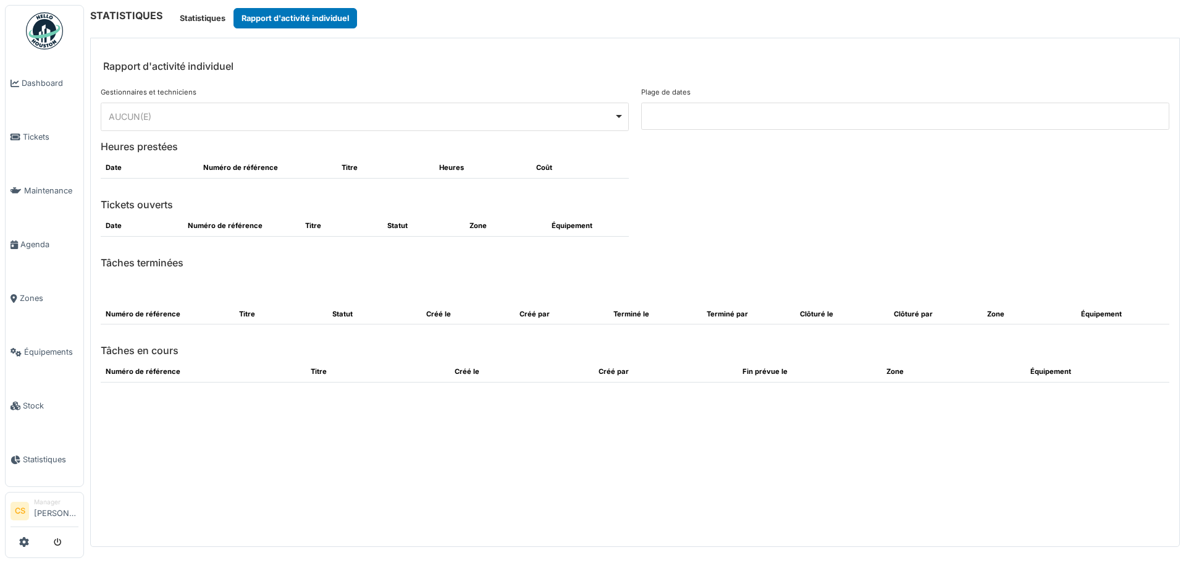
click at [236, 113] on div "AUCUN(E) Remove item" at bounding box center [361, 116] width 505 height 13
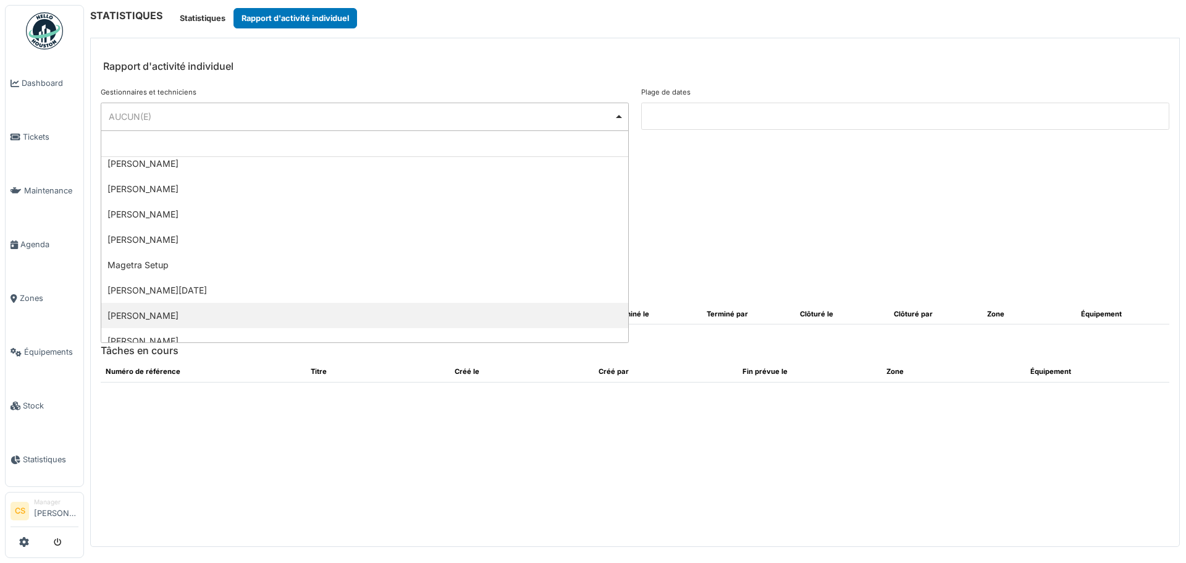
scroll to position [375, 0]
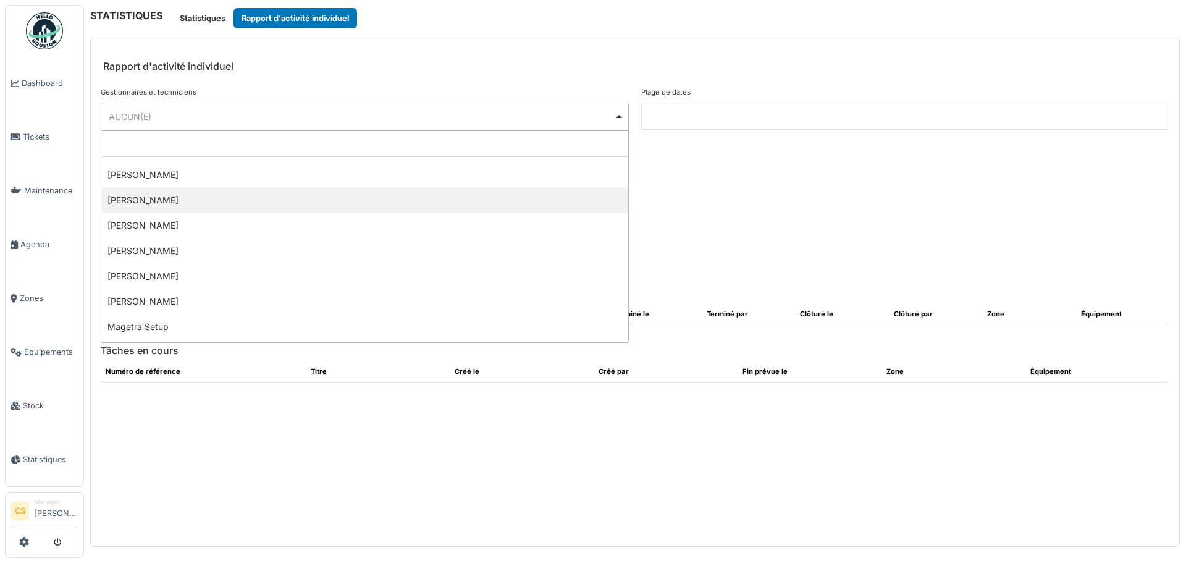
select select "**********"
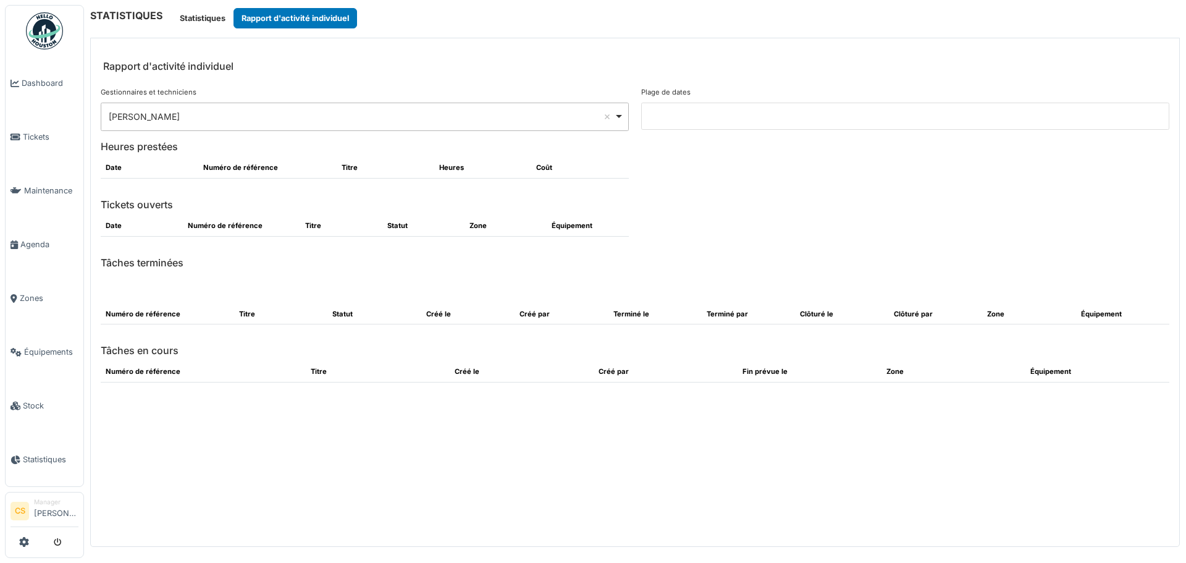
click at [786, 119] on input at bounding box center [905, 116] width 528 height 27
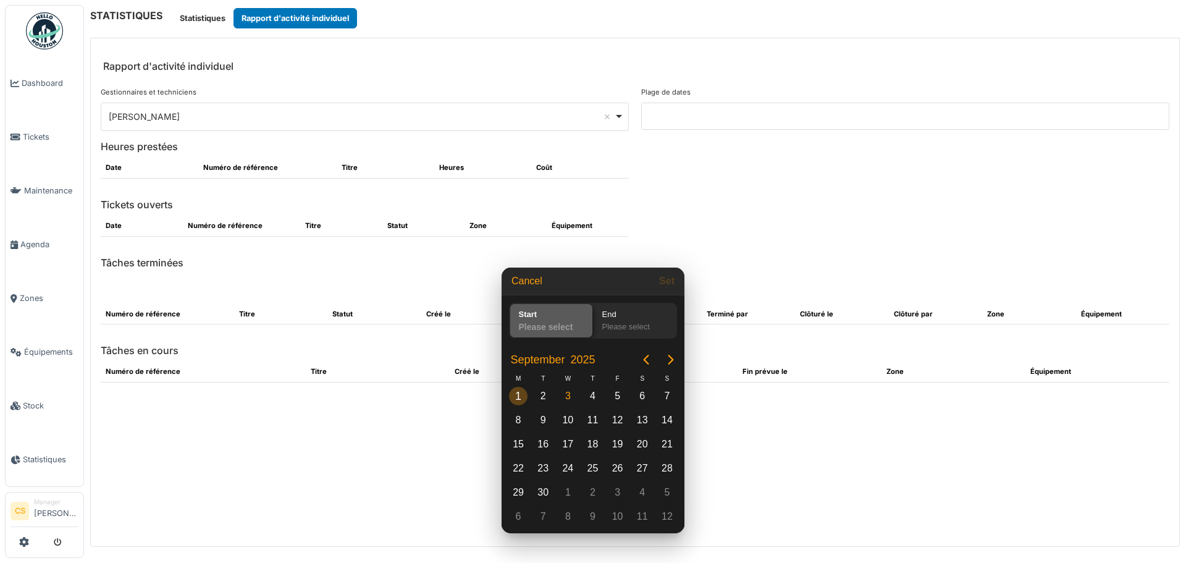
click at [520, 396] on div "1" at bounding box center [518, 396] width 19 height 19
click at [545, 399] on div "2" at bounding box center [543, 396] width 19 height 19
click at [668, 280] on button "Set" at bounding box center [666, 281] width 25 height 22
type input "**********"
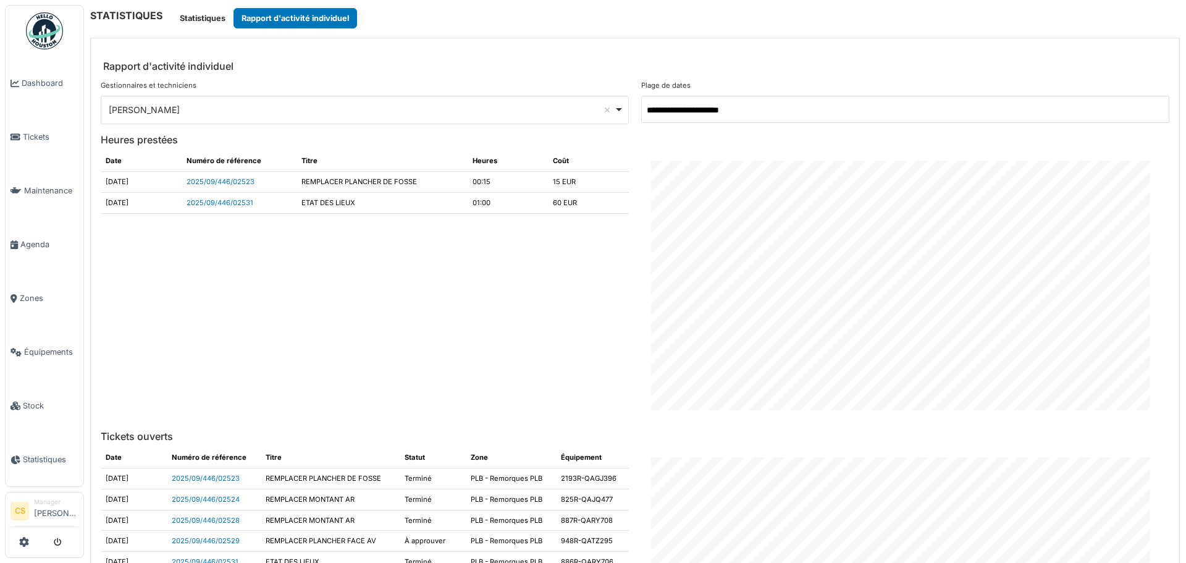
scroll to position [0, 0]
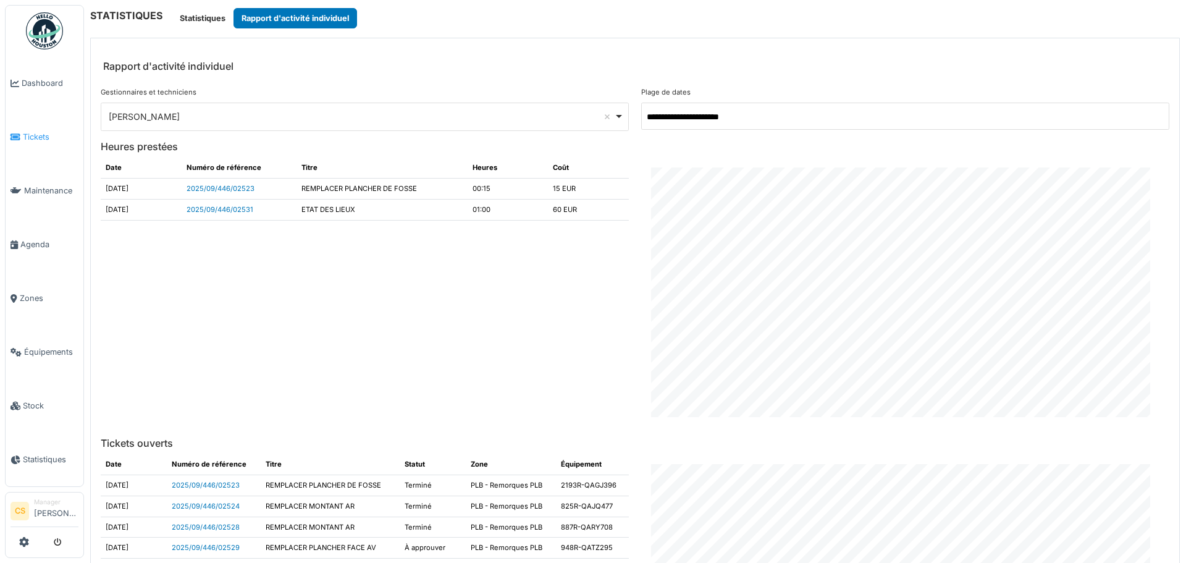
click at [38, 135] on span "Tickets" at bounding box center [51, 137] width 56 height 12
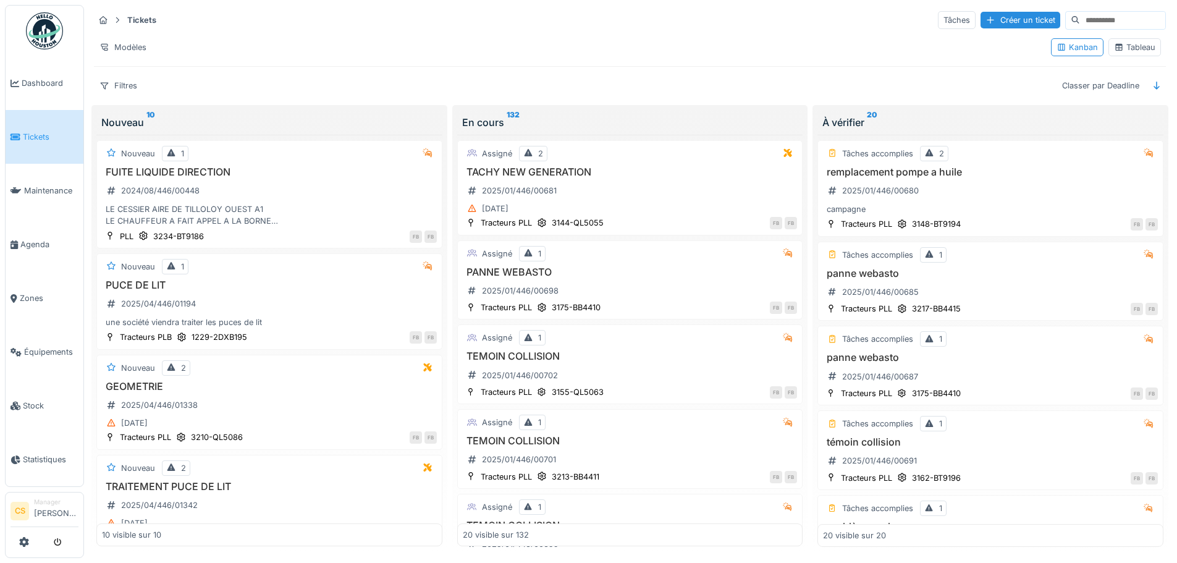
click at [119, 22] on icon at bounding box center [117, 20] width 10 height 8
click at [1142, 44] on div "Tableau" at bounding box center [1134, 47] width 41 height 12
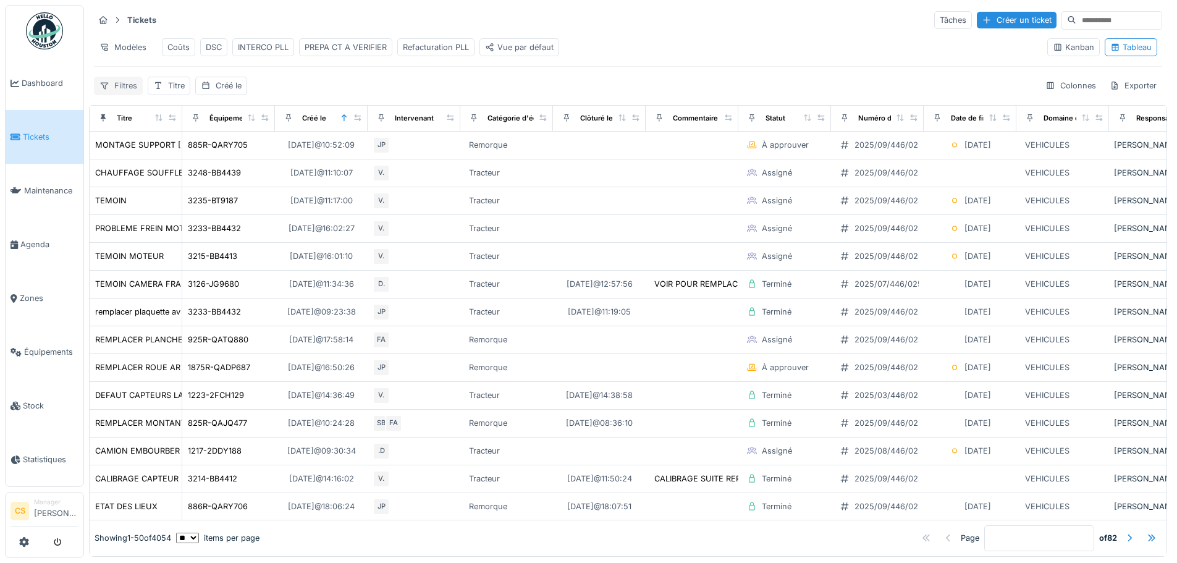
click at [114, 94] on div "Filtres" at bounding box center [118, 86] width 49 height 18
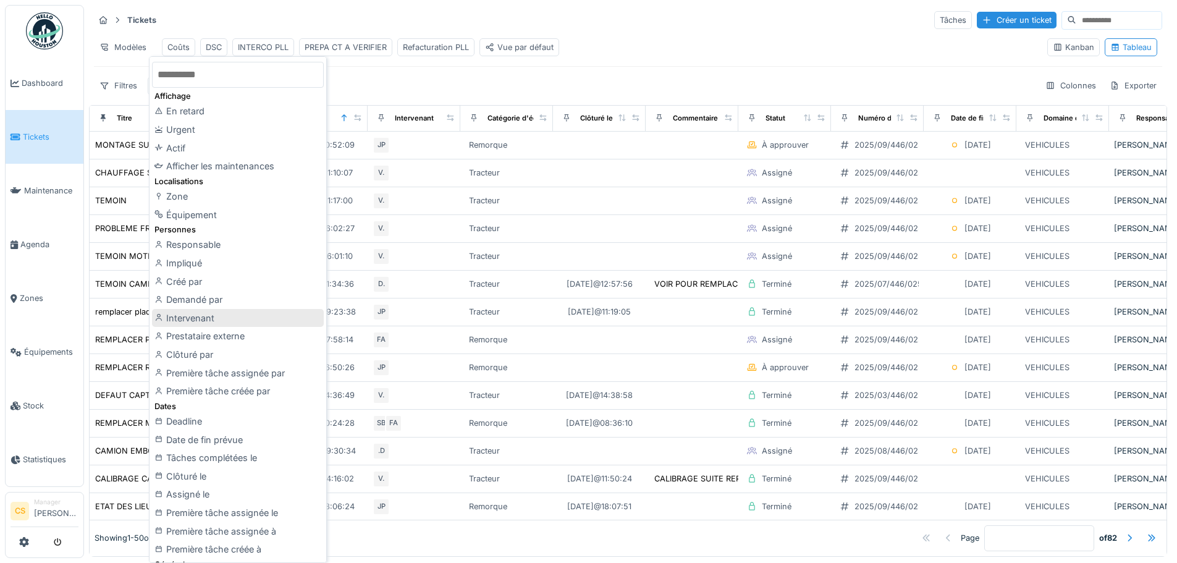
click at [209, 325] on div "Intervenant" at bounding box center [238, 318] width 172 height 19
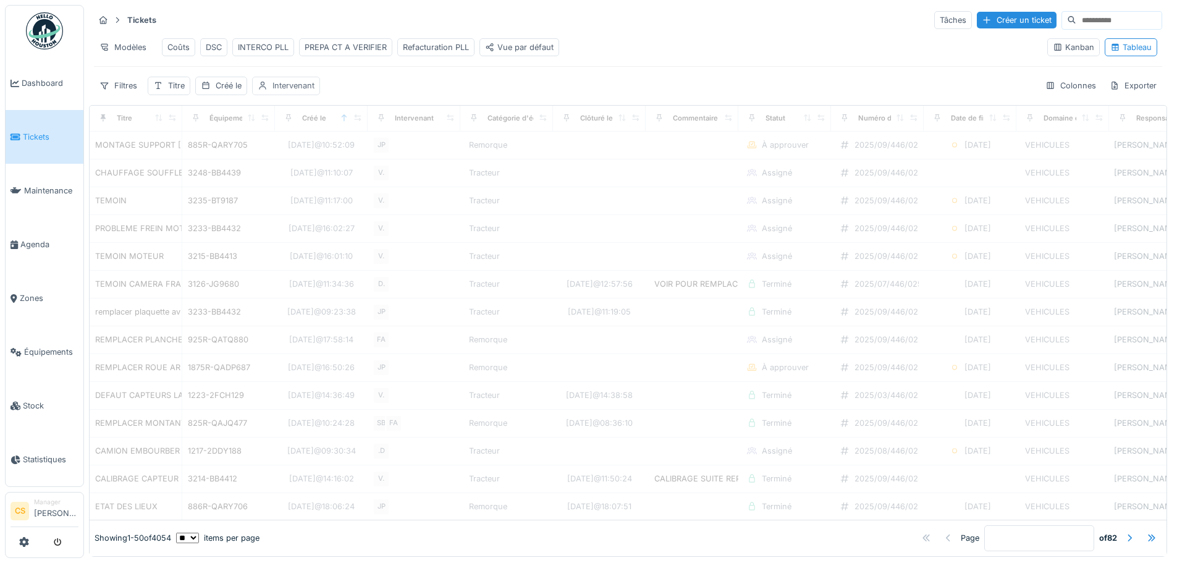
click at [300, 91] on div "Intervenant" at bounding box center [293, 86] width 42 height 12
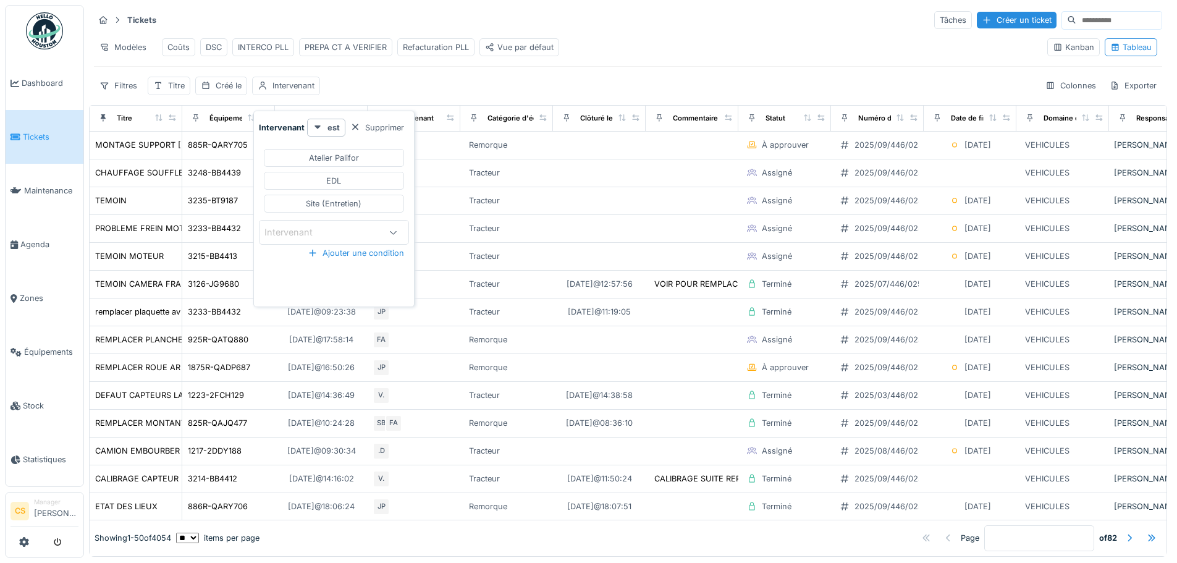
click at [361, 230] on div "Intervenant" at bounding box center [321, 232] width 115 height 14
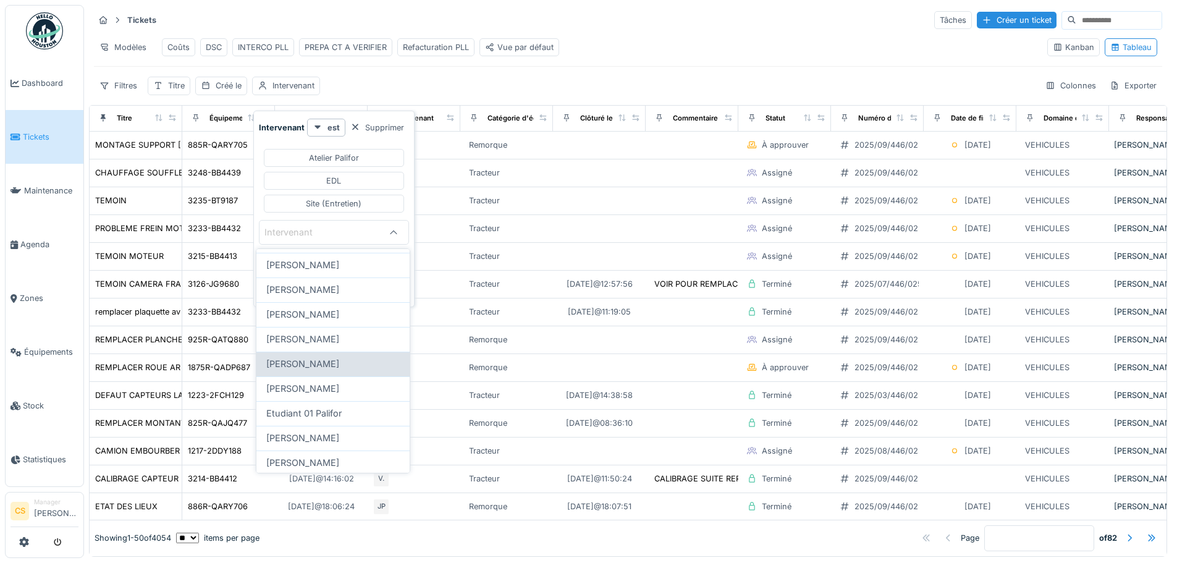
scroll to position [309, 0]
click at [315, 387] on span "Jérémy Pétré" at bounding box center [302, 389] width 73 height 14
type input "*****"
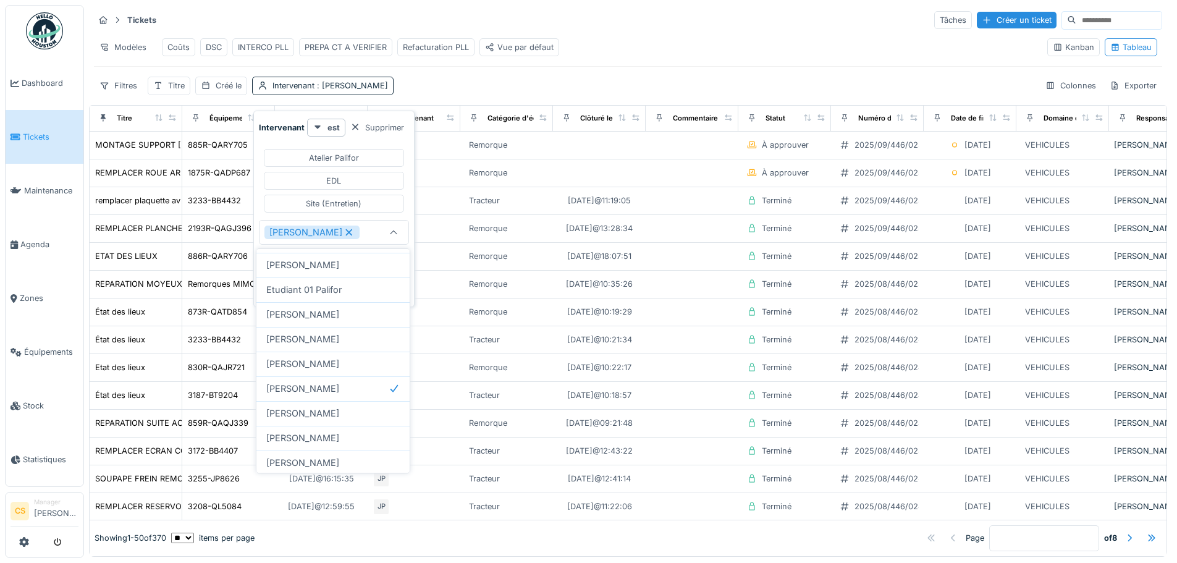
click at [401, 88] on div "Filtres Titre Créé le Intervenant : Jérémy Pétré Colonnes Exporter" at bounding box center [628, 86] width 1068 height 18
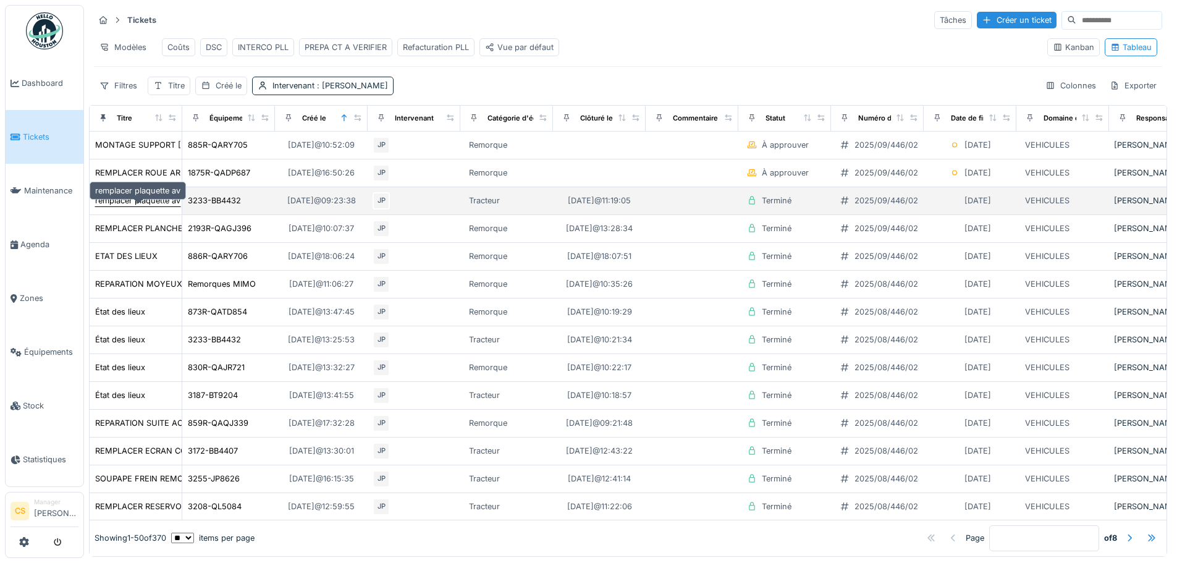
click at [141, 206] on div "remplacer plaquette av" at bounding box center [137, 201] width 85 height 12
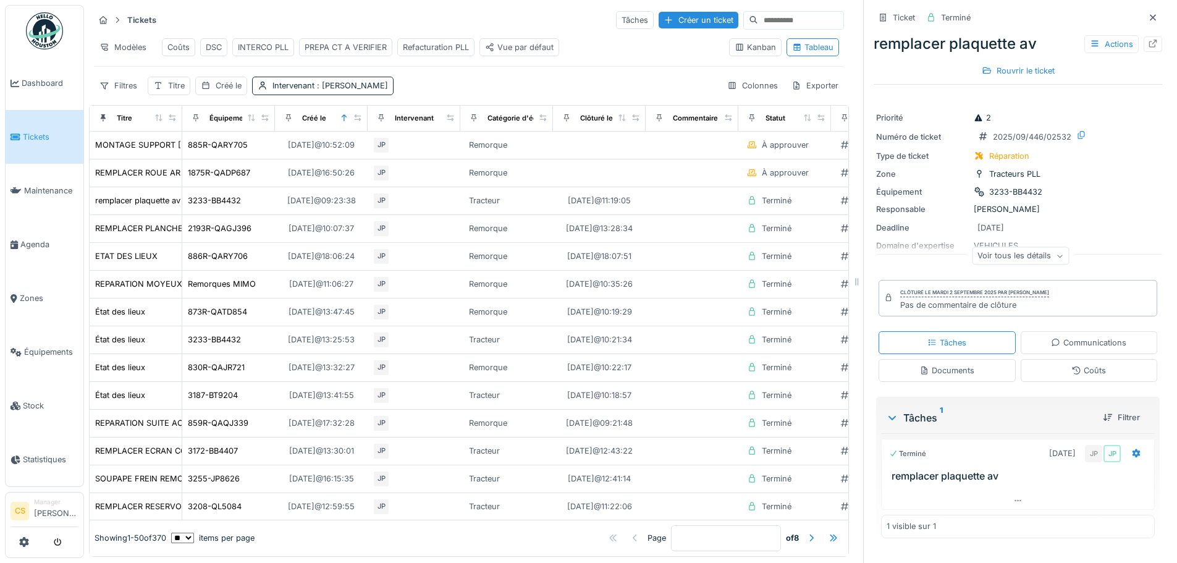
scroll to position [9, 0]
click at [1148, 38] on div at bounding box center [1153, 44] width 10 height 12
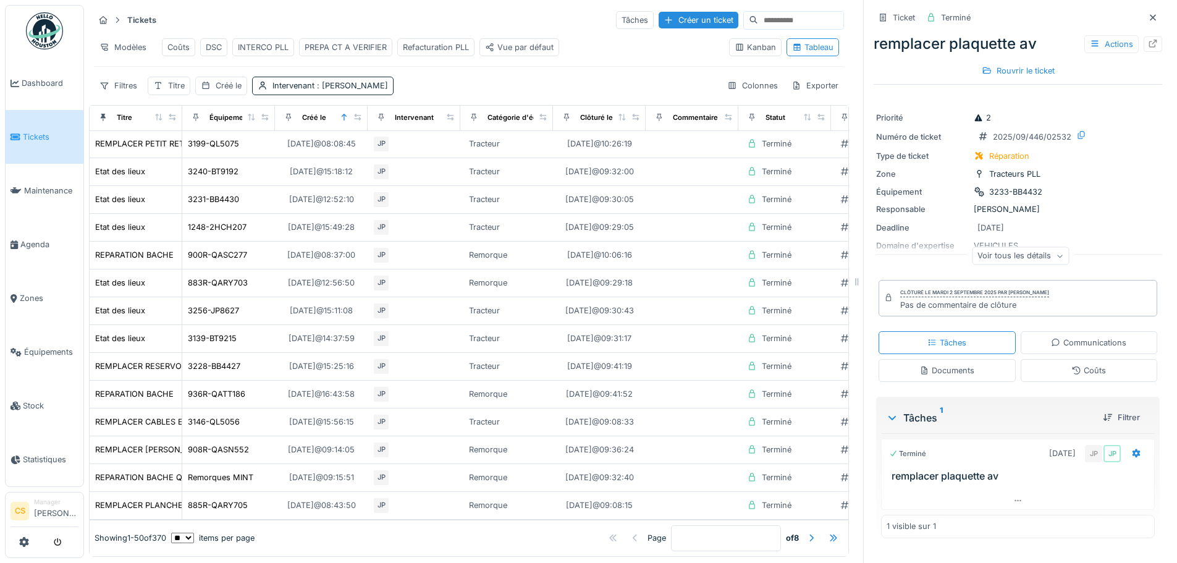
scroll to position [1030, 0]
click at [51, 194] on link "Maintenance" at bounding box center [45, 191] width 78 height 54
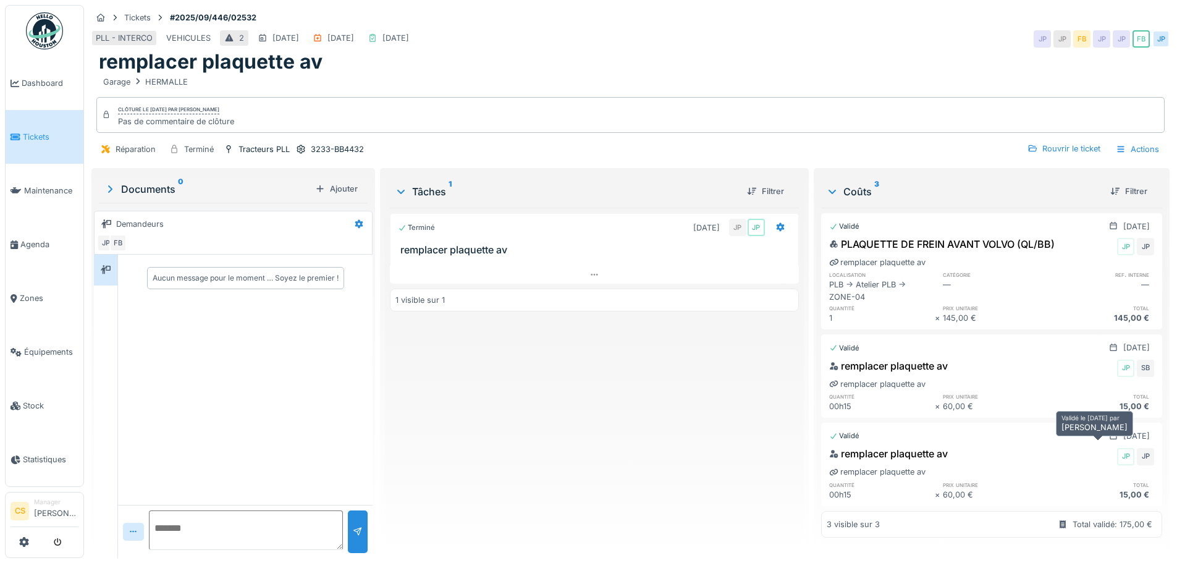
scroll to position [9, 0]
click at [589, 271] on icon at bounding box center [594, 275] width 10 height 8
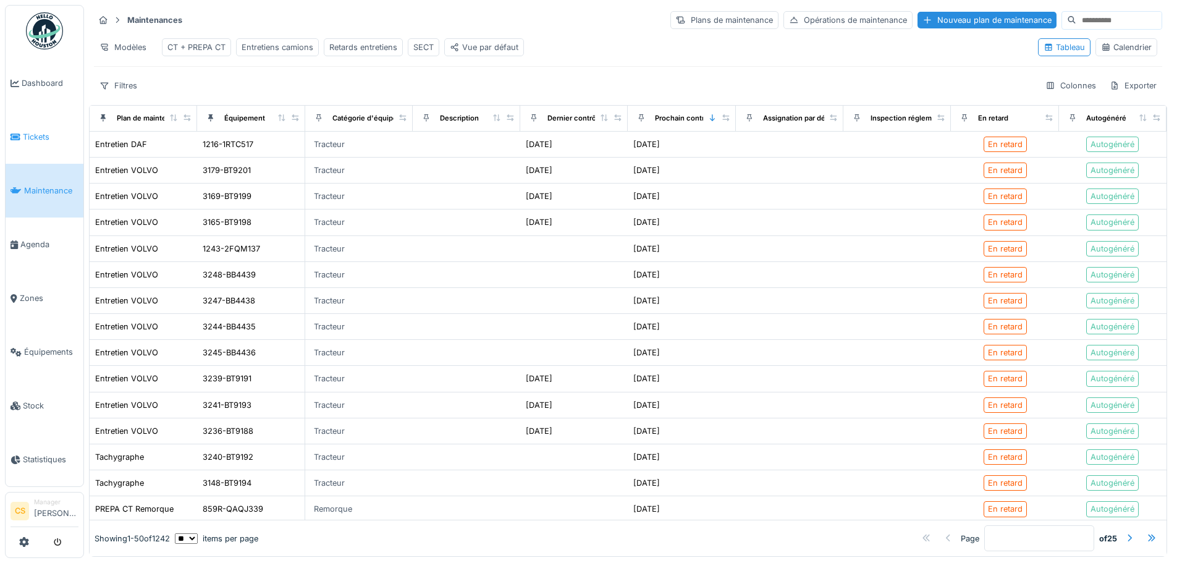
click at [23, 133] on span "Tickets" at bounding box center [51, 137] width 56 height 12
